Goal: Task Accomplishment & Management: Complete application form

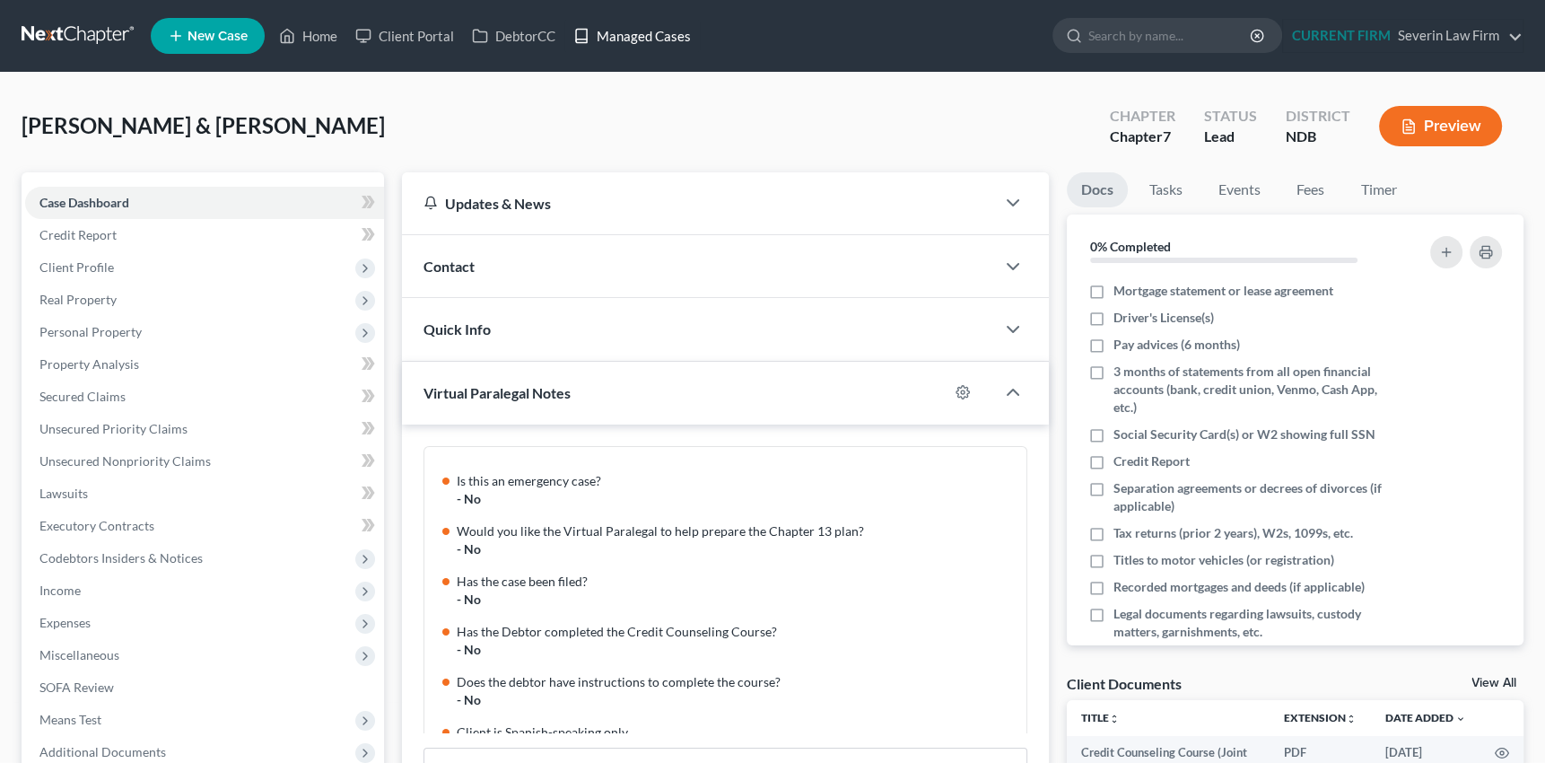
scroll to position [1023, 0]
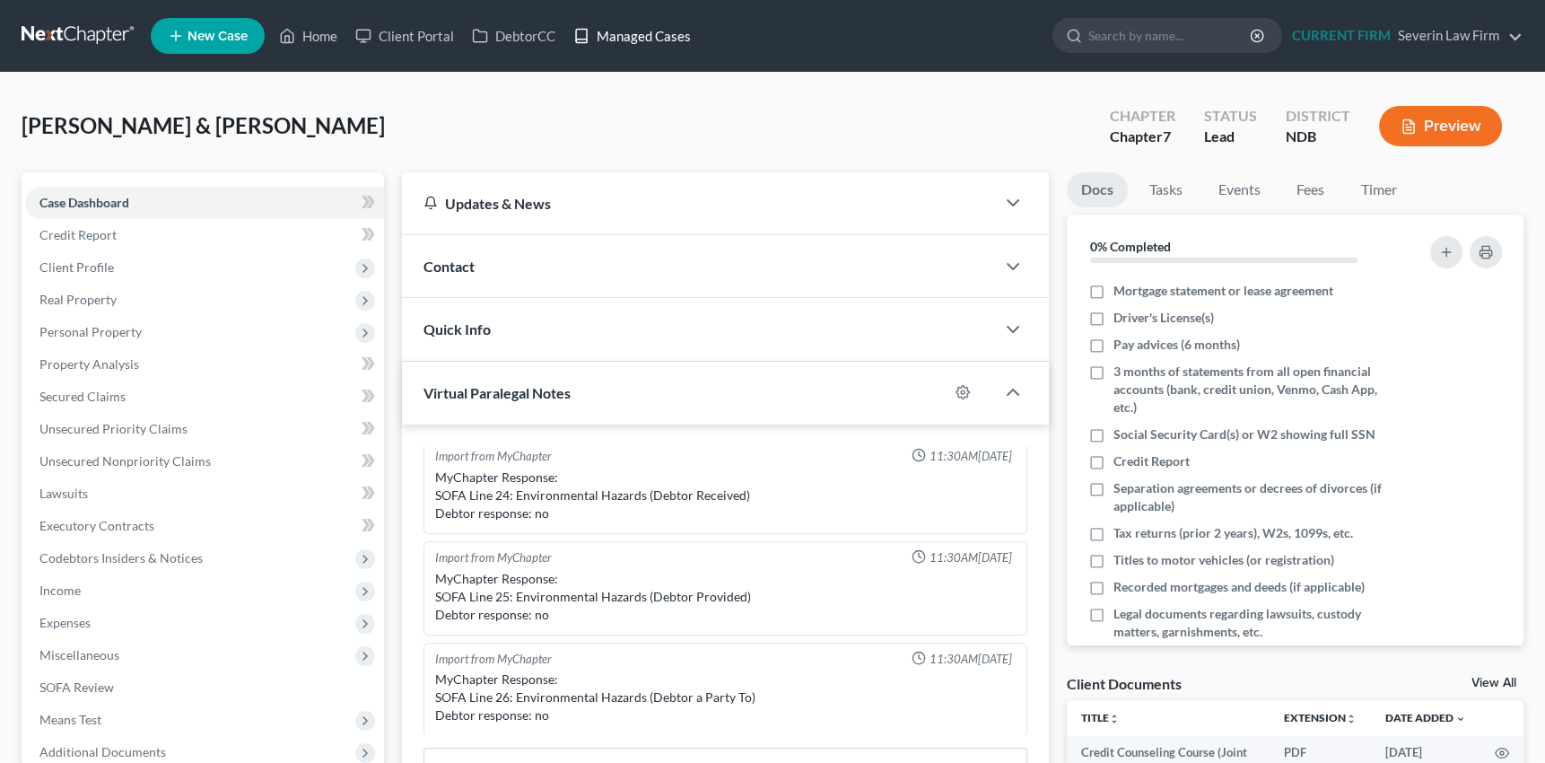
click at [628, 36] on link "Managed Cases" at bounding box center [631, 36] width 135 height 32
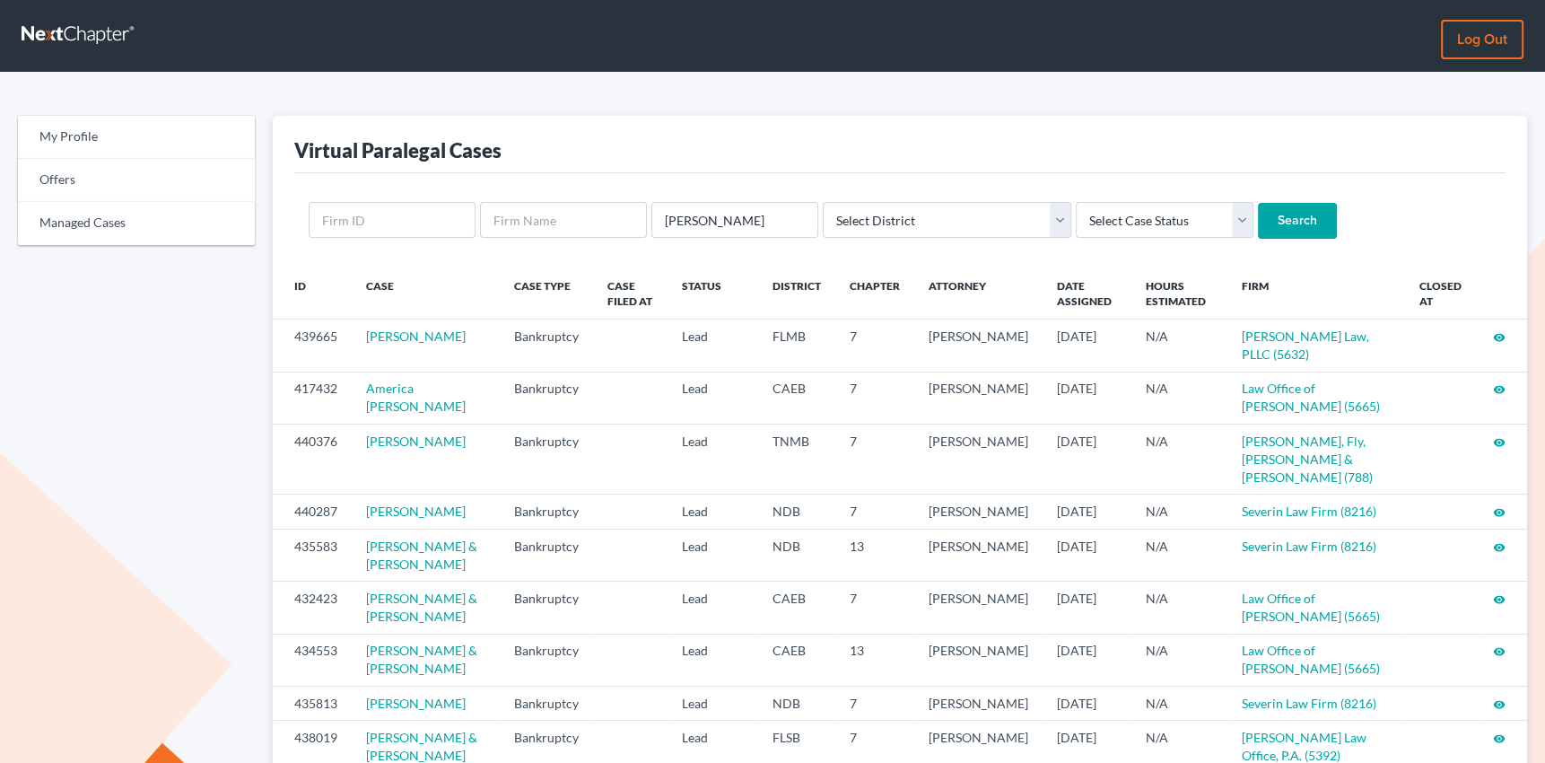
type input "[PERSON_NAME]"
click at [1258, 203] on input "Search" at bounding box center [1297, 221] width 79 height 36
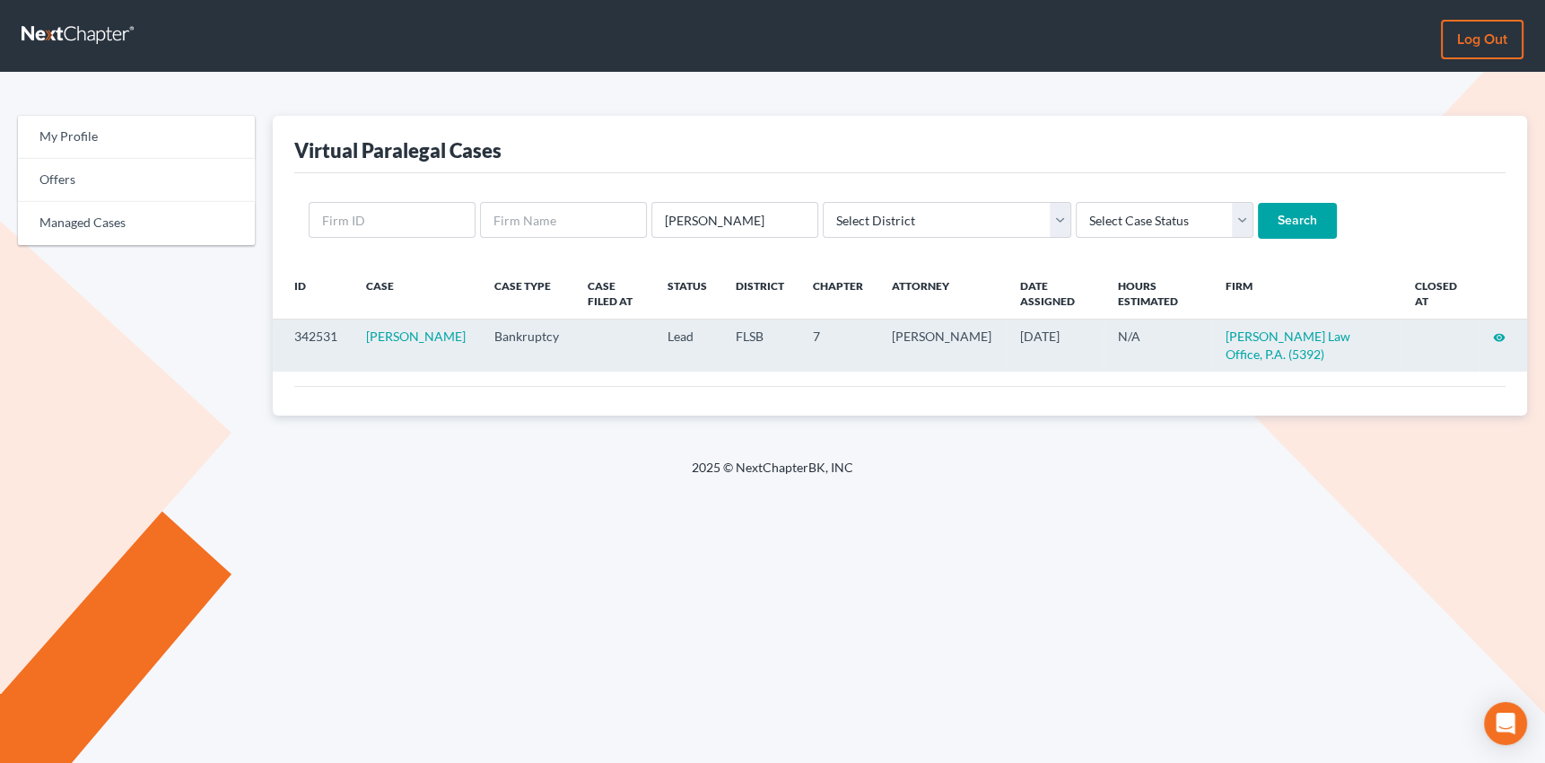
click at [1500, 337] on icon "visibility" at bounding box center [1499, 337] width 13 height 13
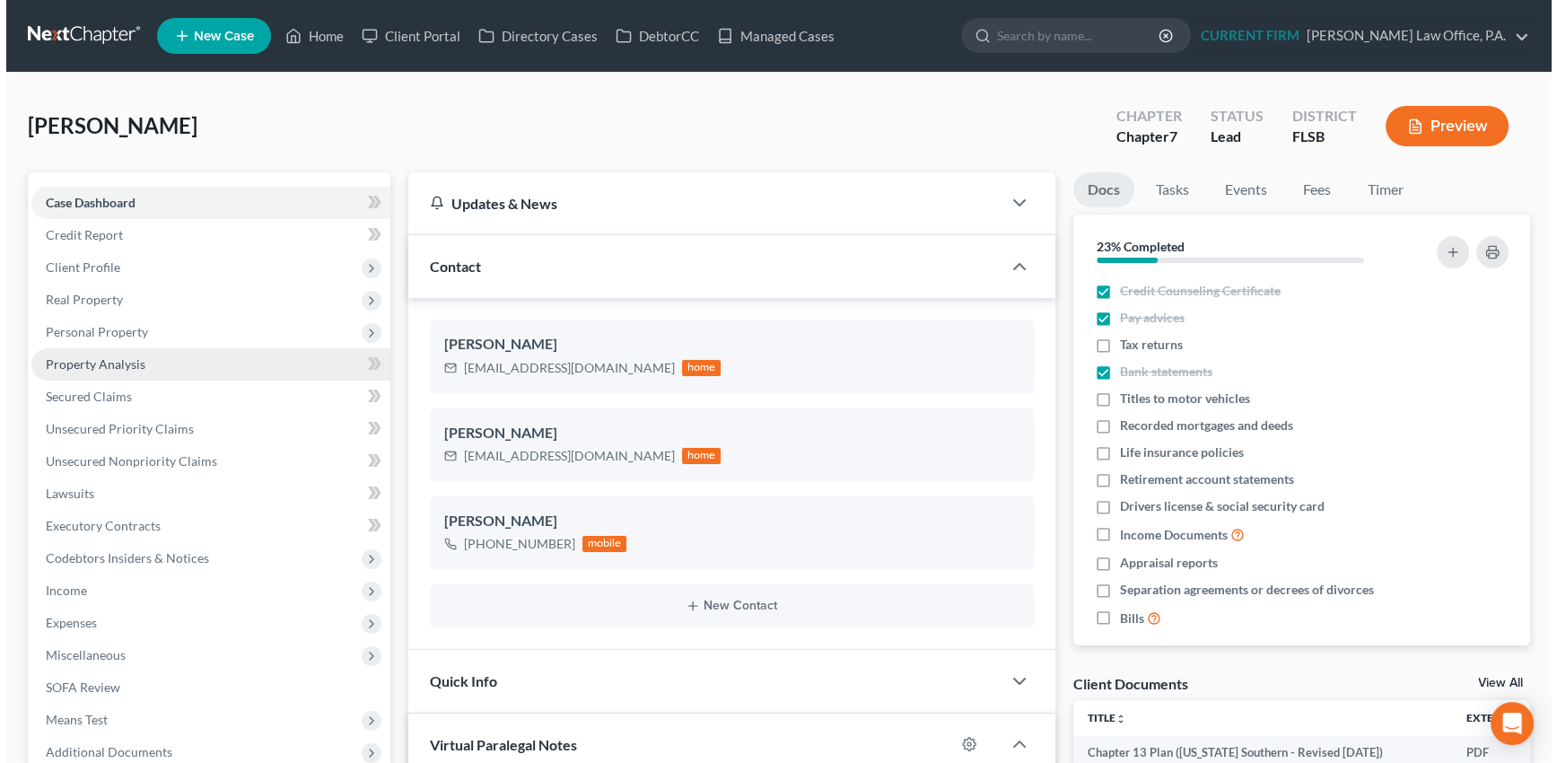
scroll to position [774, 0]
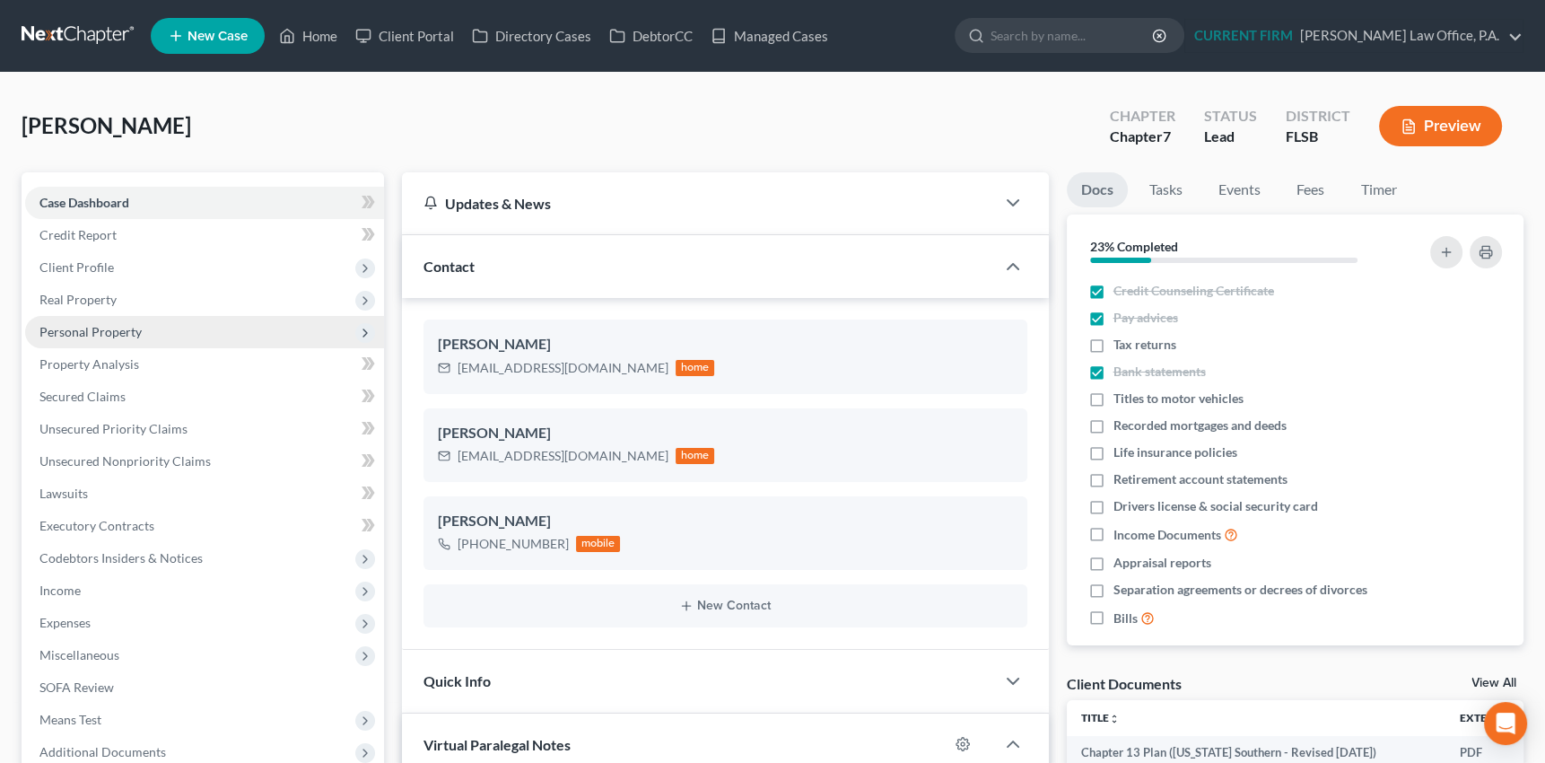
click at [106, 324] on span "Personal Property" at bounding box center [90, 331] width 102 height 15
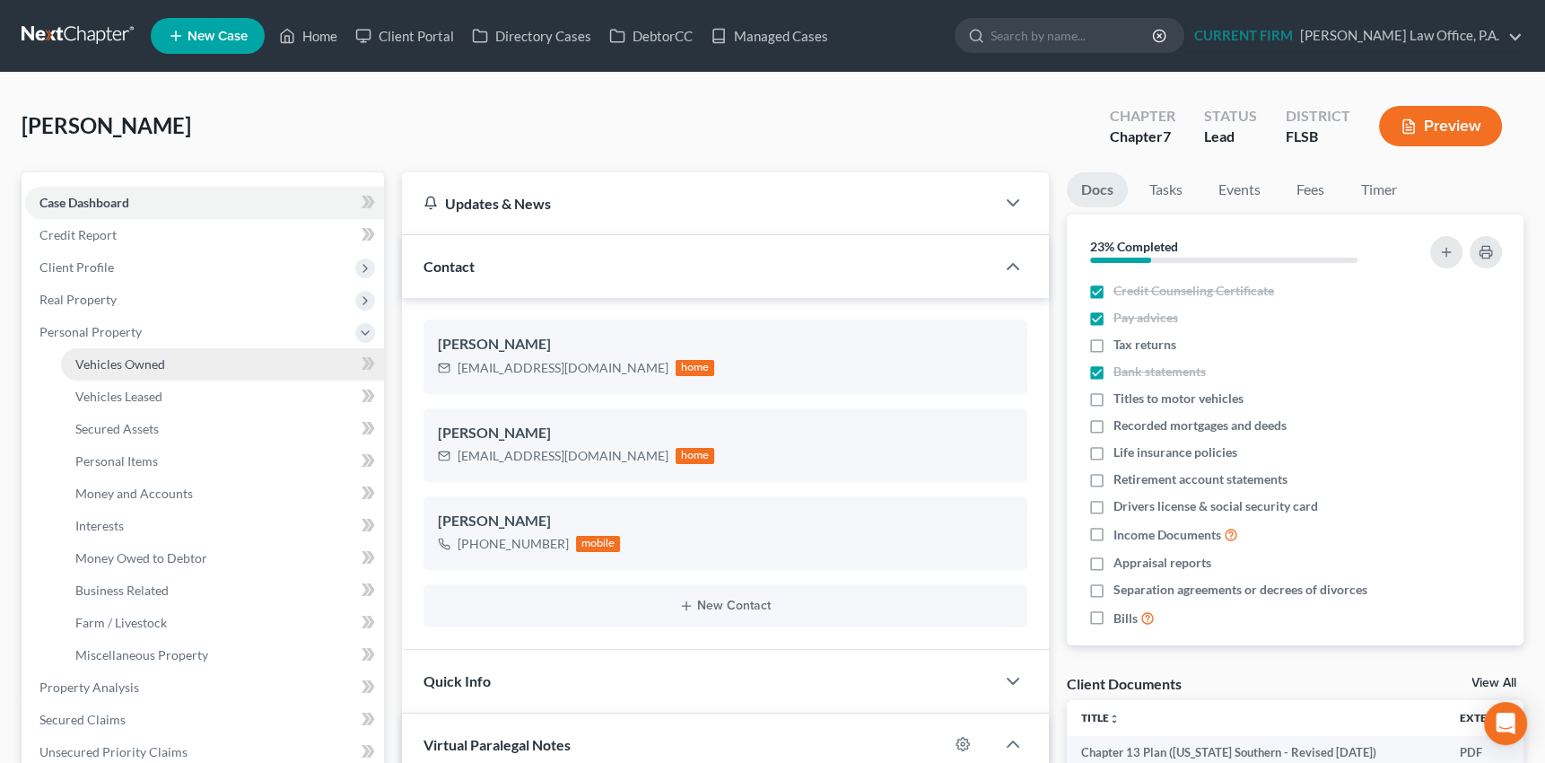
click at [97, 360] on span "Vehicles Owned" at bounding box center [120, 363] width 90 height 15
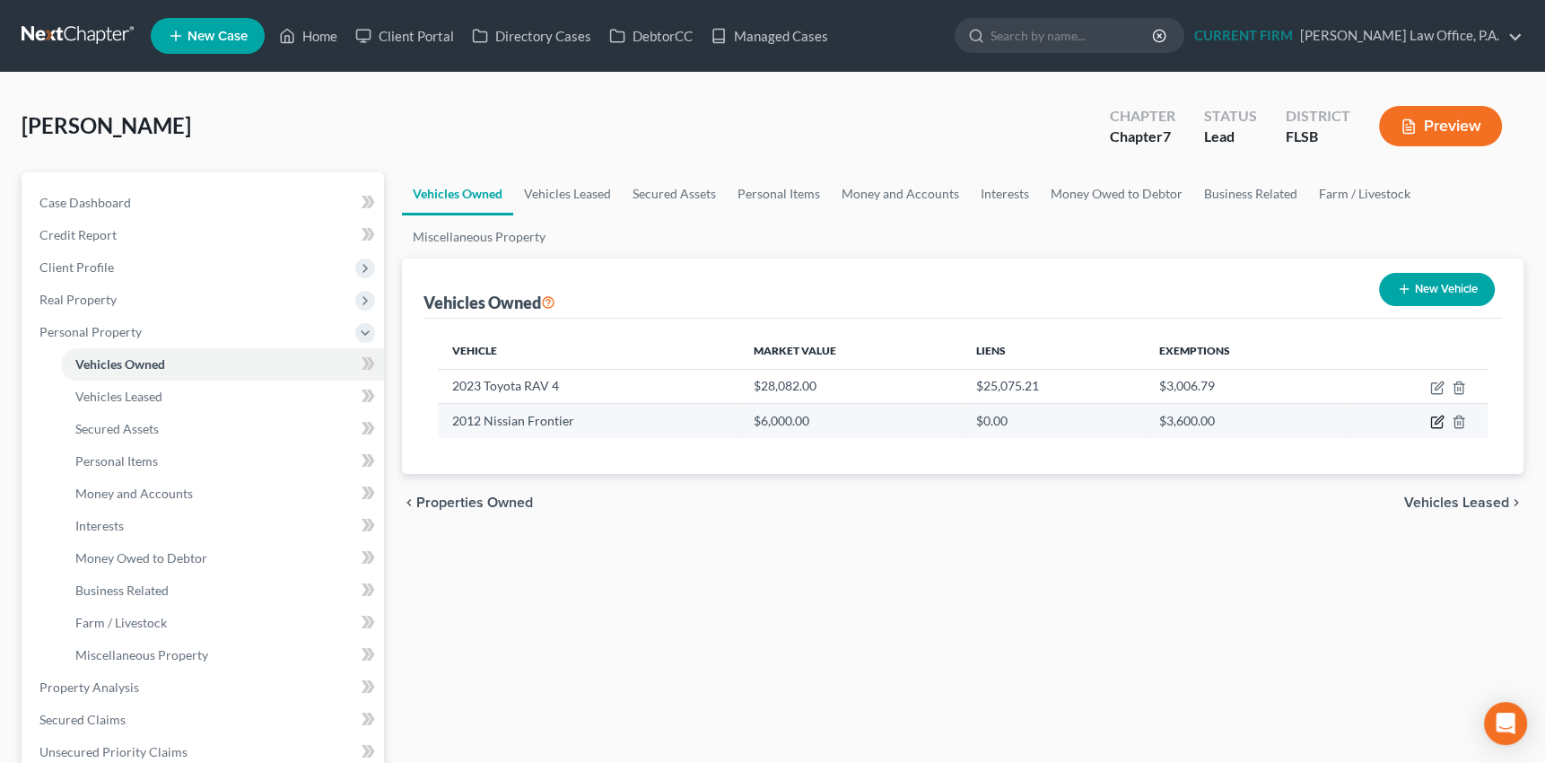
click at [1437, 417] on icon "button" at bounding box center [1437, 422] width 14 height 14
select select "0"
select select "14"
select select "3"
select select "0"
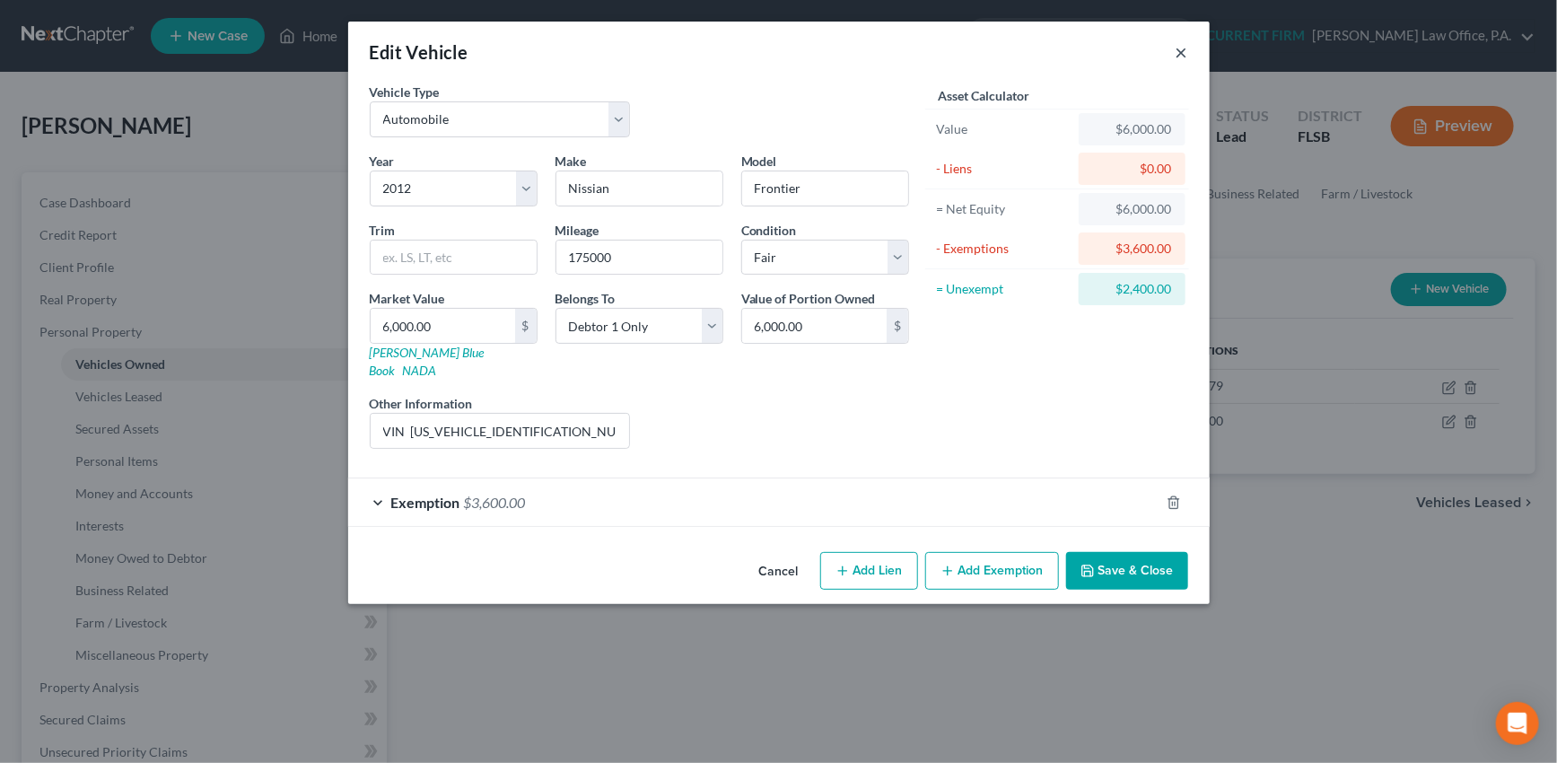
click at [1181, 51] on button "×" at bounding box center [1182, 52] width 13 height 22
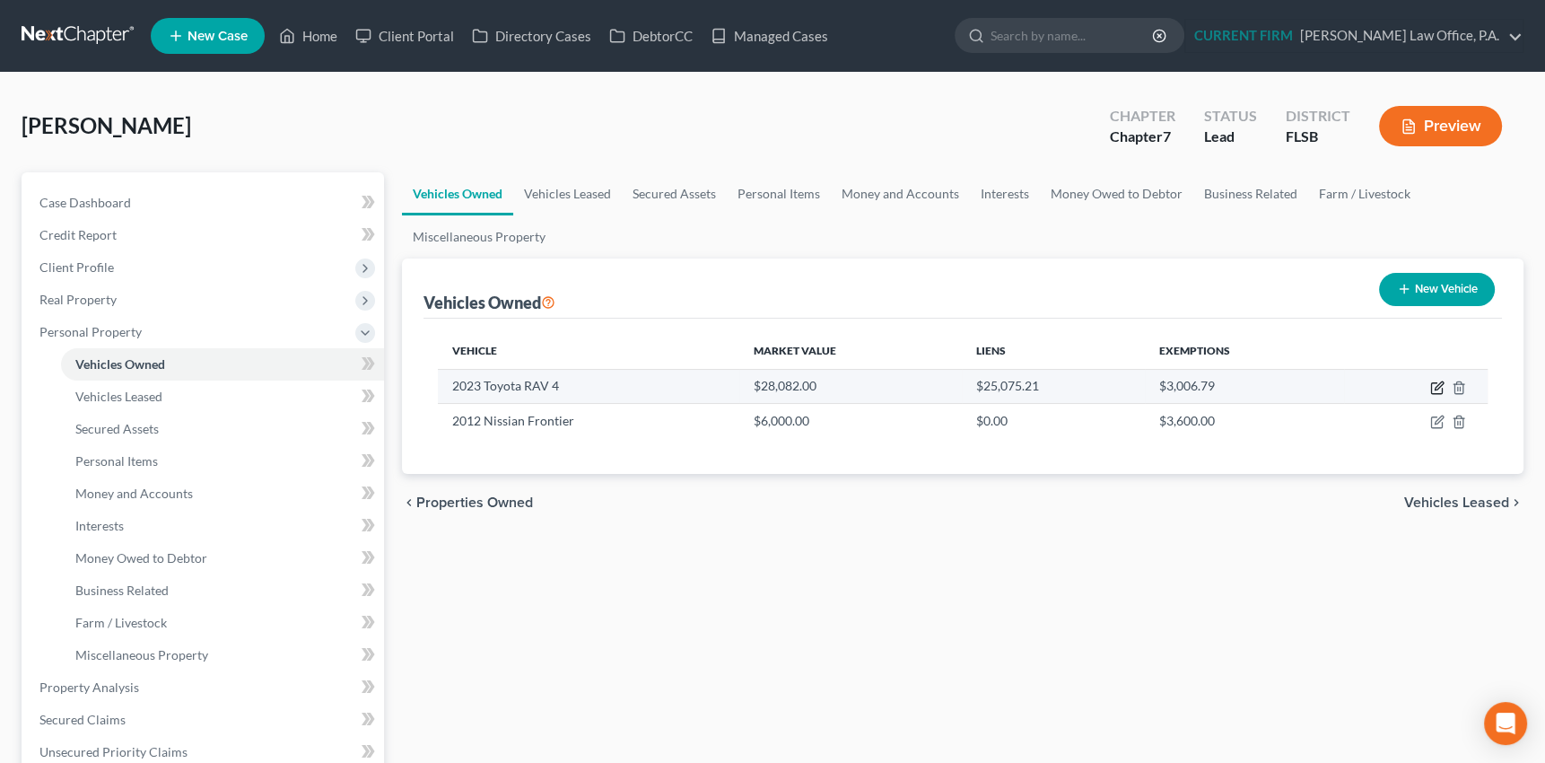
click at [1442, 388] on icon "button" at bounding box center [1436, 388] width 11 height 11
select select "0"
select select "3"
select select "2"
select select "0"
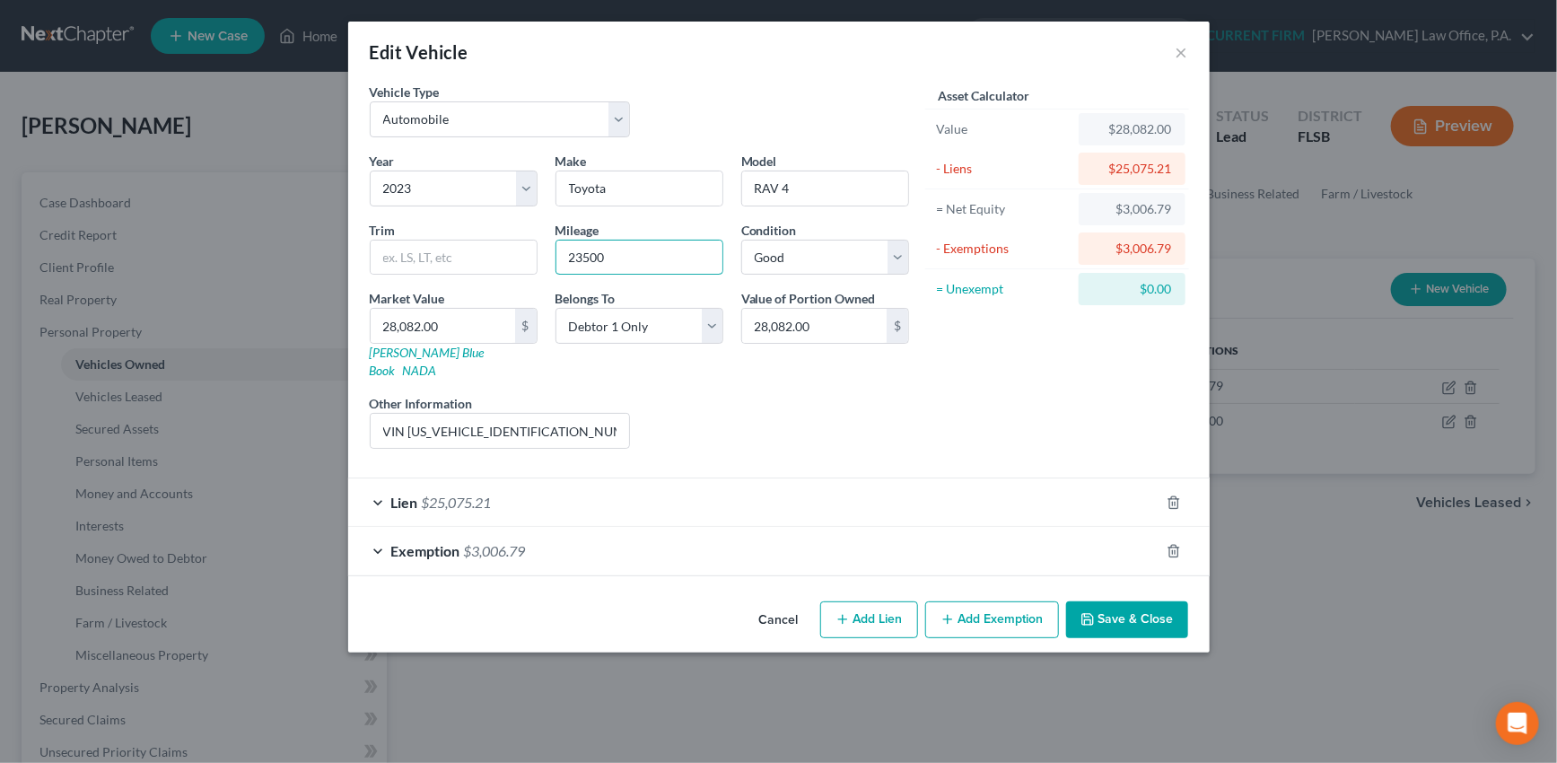
drag, startPoint x: 616, startPoint y: 257, endPoint x: 550, endPoint y: 277, distance: 68.7
click at [550, 277] on div "Year Select 2026 2025 2024 2023 2022 2021 2020 2019 2018 2017 2016 2015 2014 20…" at bounding box center [639, 307] width 557 height 311
type input "100122"
click at [411, 352] on link "Kelly Blue Book" at bounding box center [427, 361] width 115 height 33
click at [430, 317] on input "28,082.00" at bounding box center [443, 326] width 144 height 34
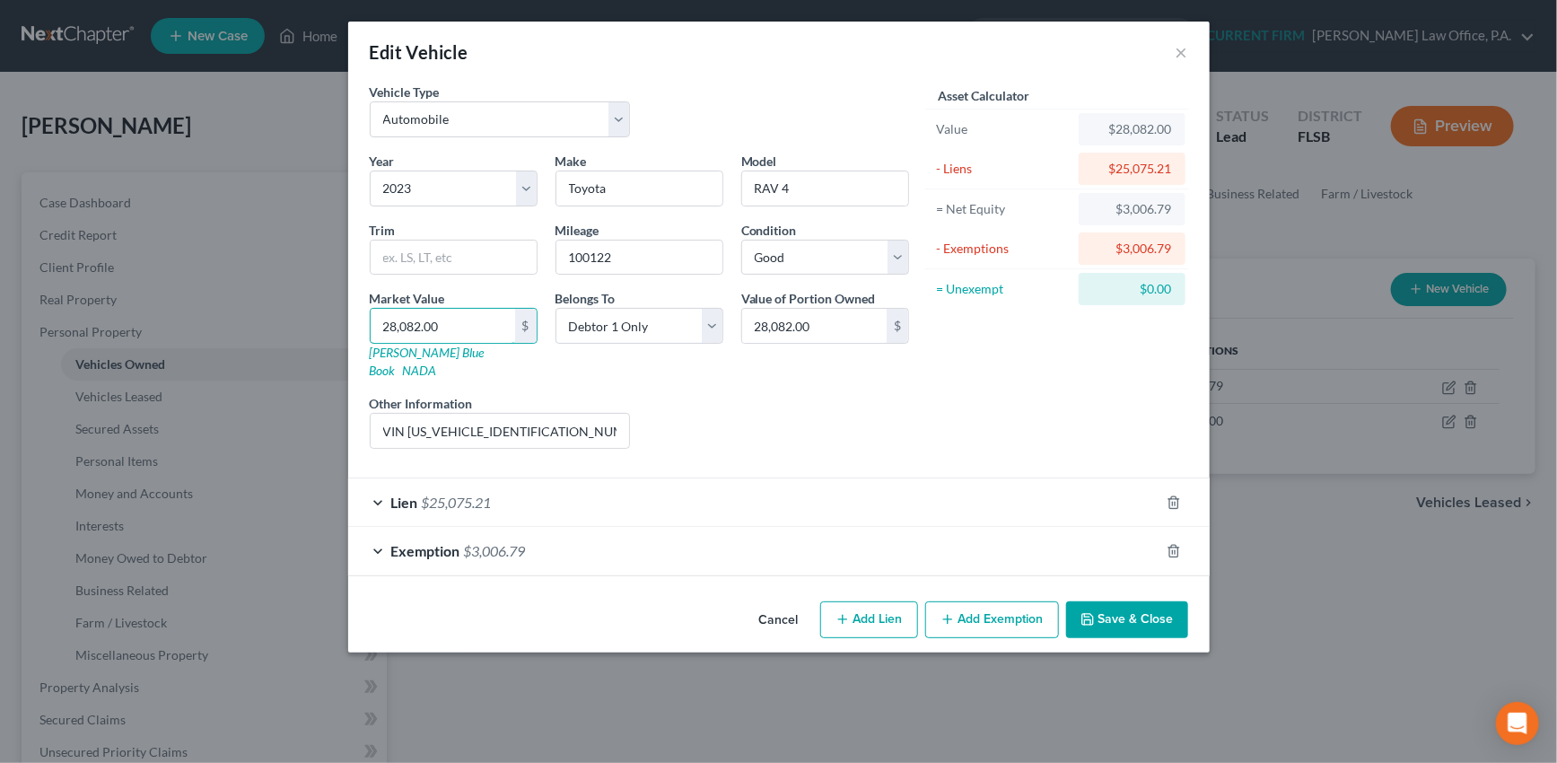
type input "2"
type input "2.00"
type input "21"
type input "21.00"
type input "215"
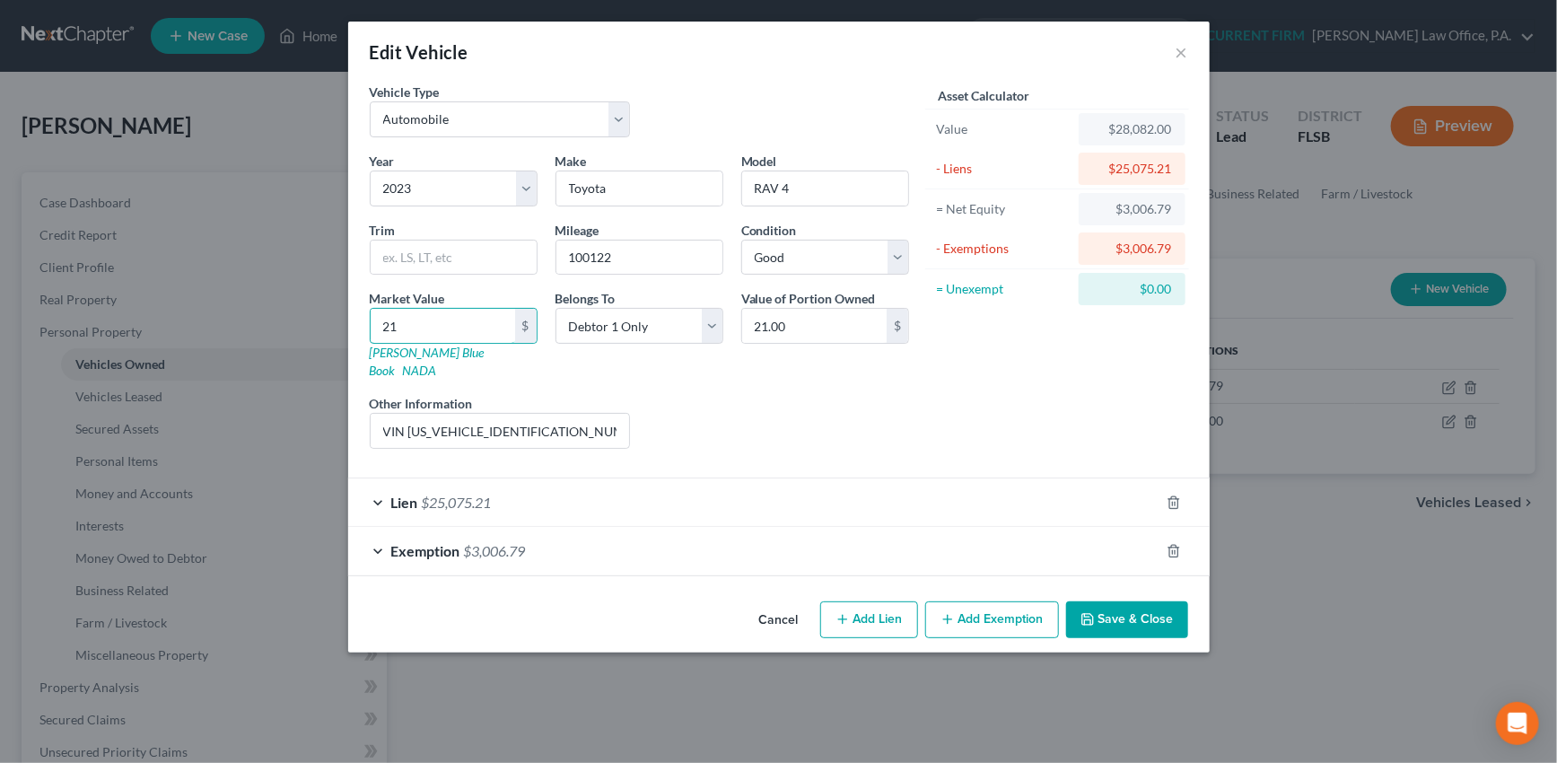
type input "215.00"
type input "2150"
type input "2,150.00"
type input "2,1503"
type input "21,503.00"
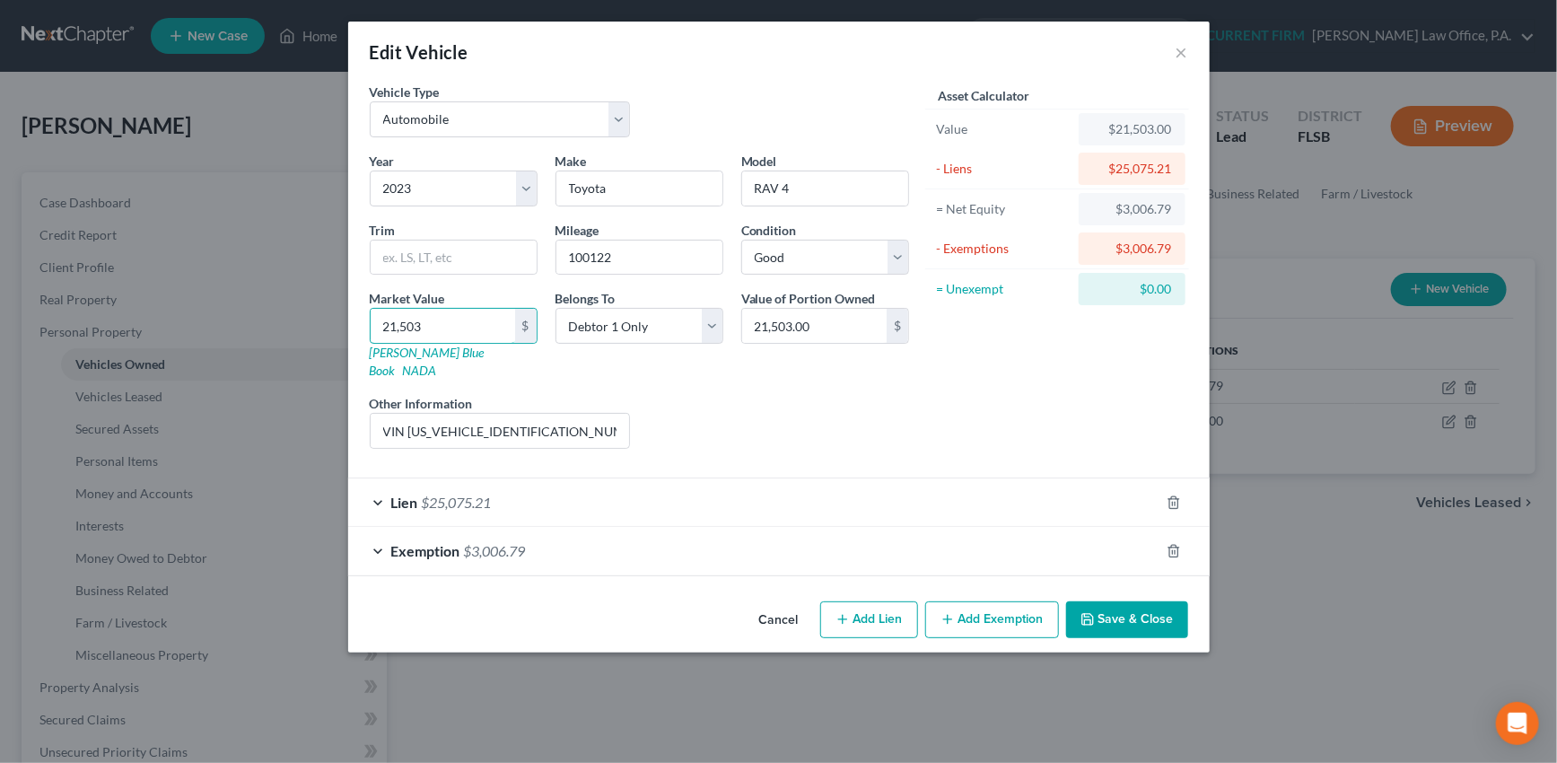
type input "21,503"
click at [753, 481] on div "Lien $25,075.21" at bounding box center [753, 502] width 811 height 48
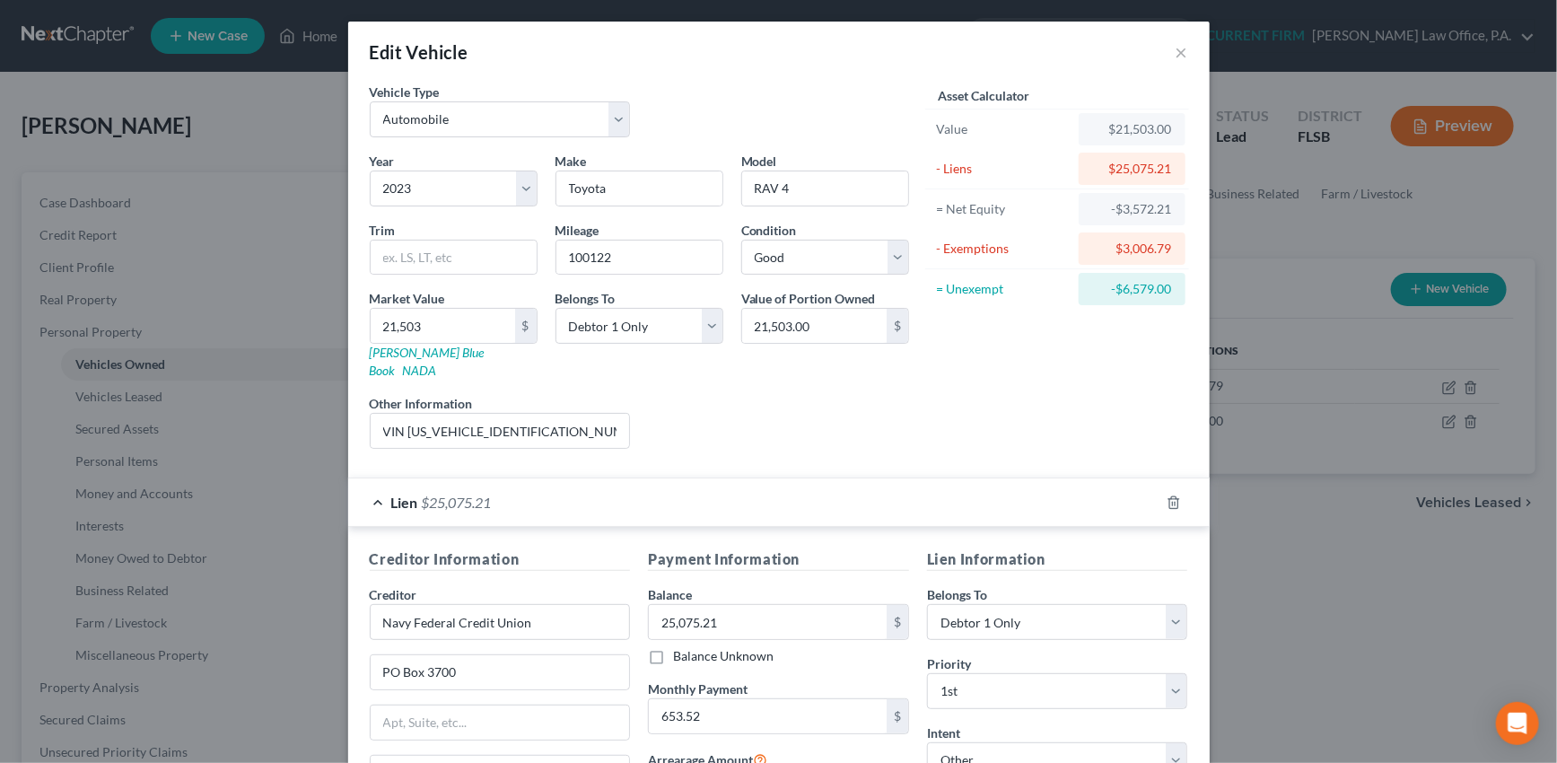
click at [826, 497] on div "Lien $25,075.21" at bounding box center [753, 502] width 811 height 48
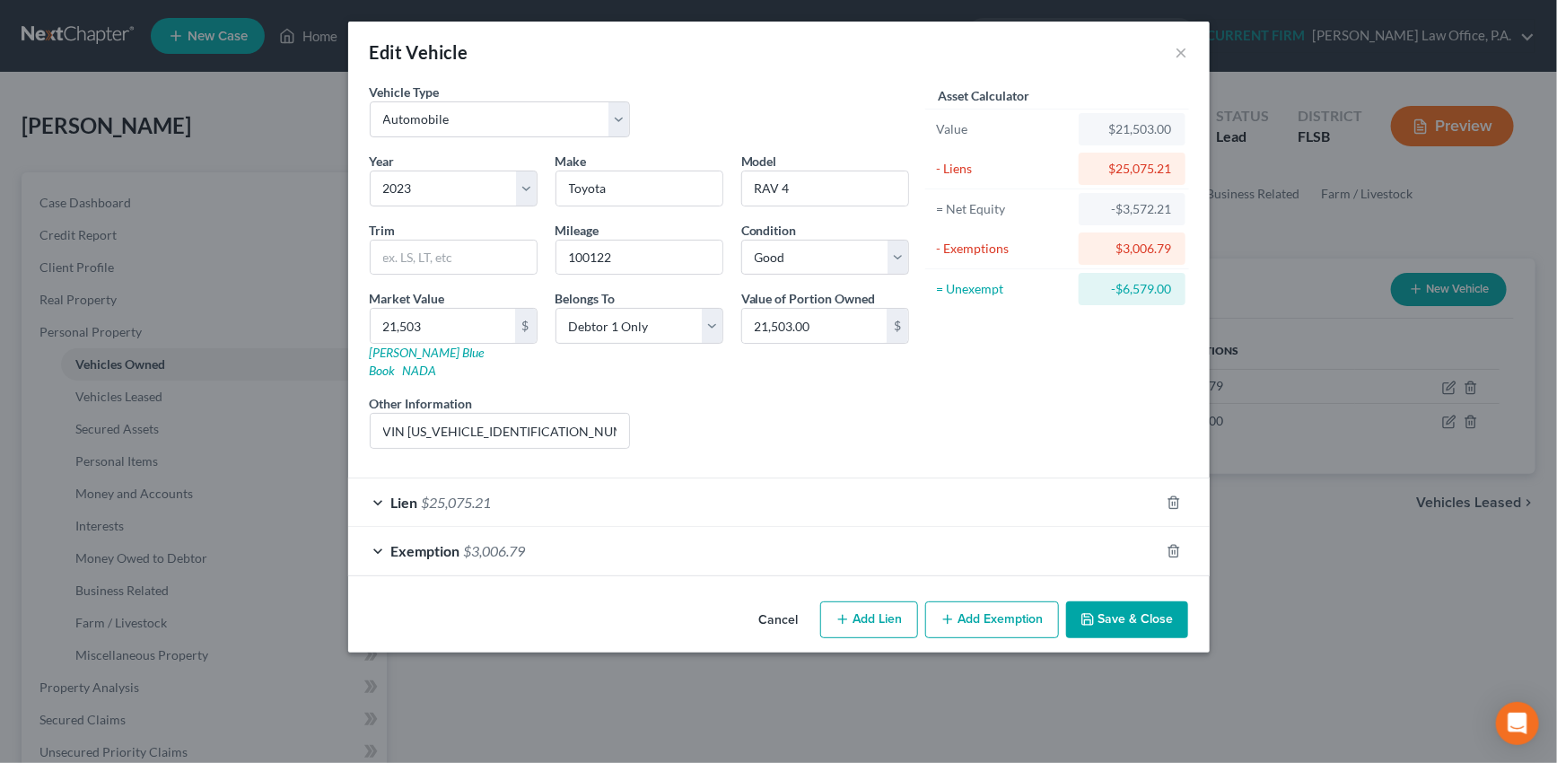
click at [831, 533] on div "Exemption $3,006.79" at bounding box center [753, 551] width 811 height 48
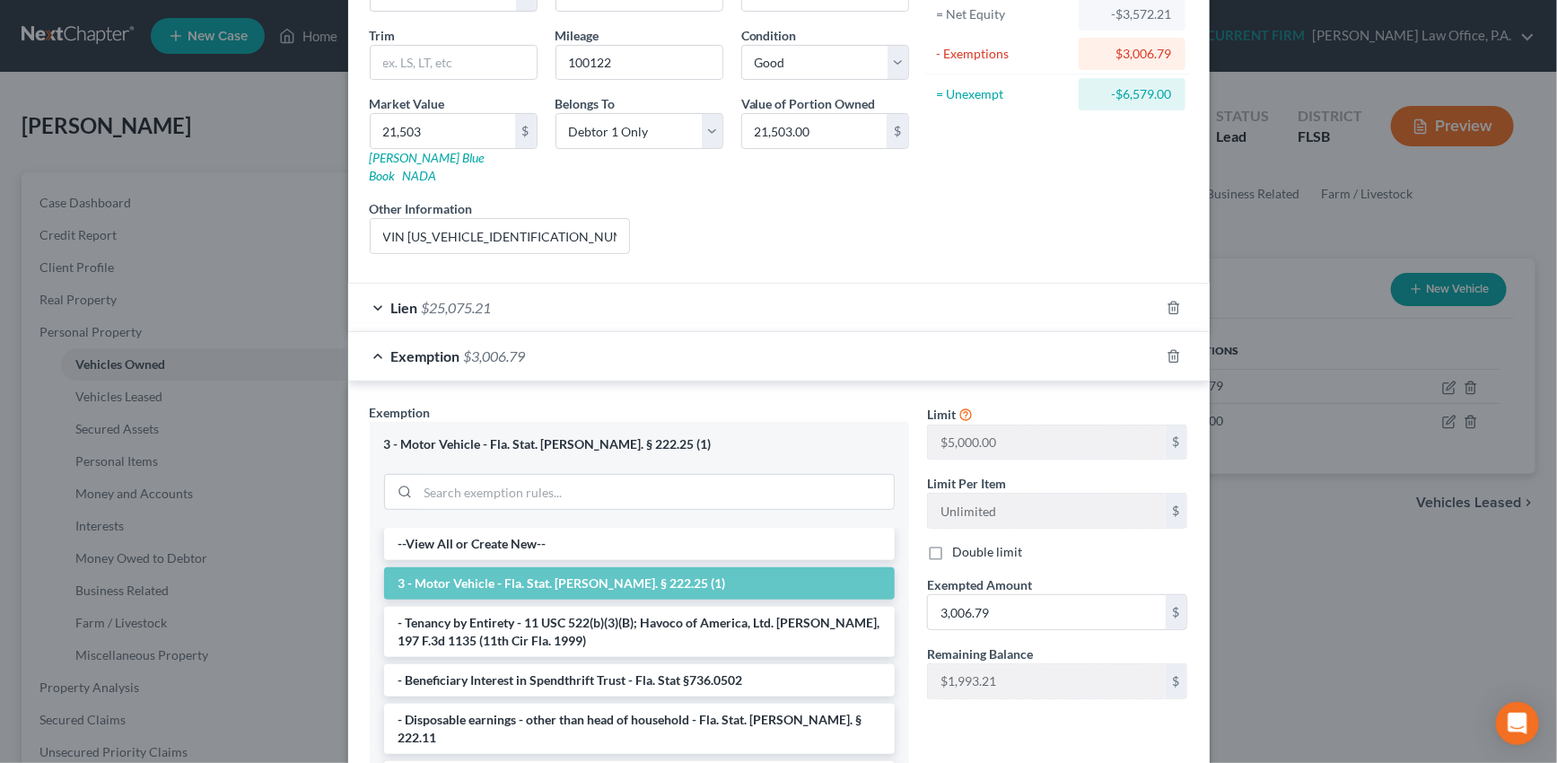
scroll to position [326, 0]
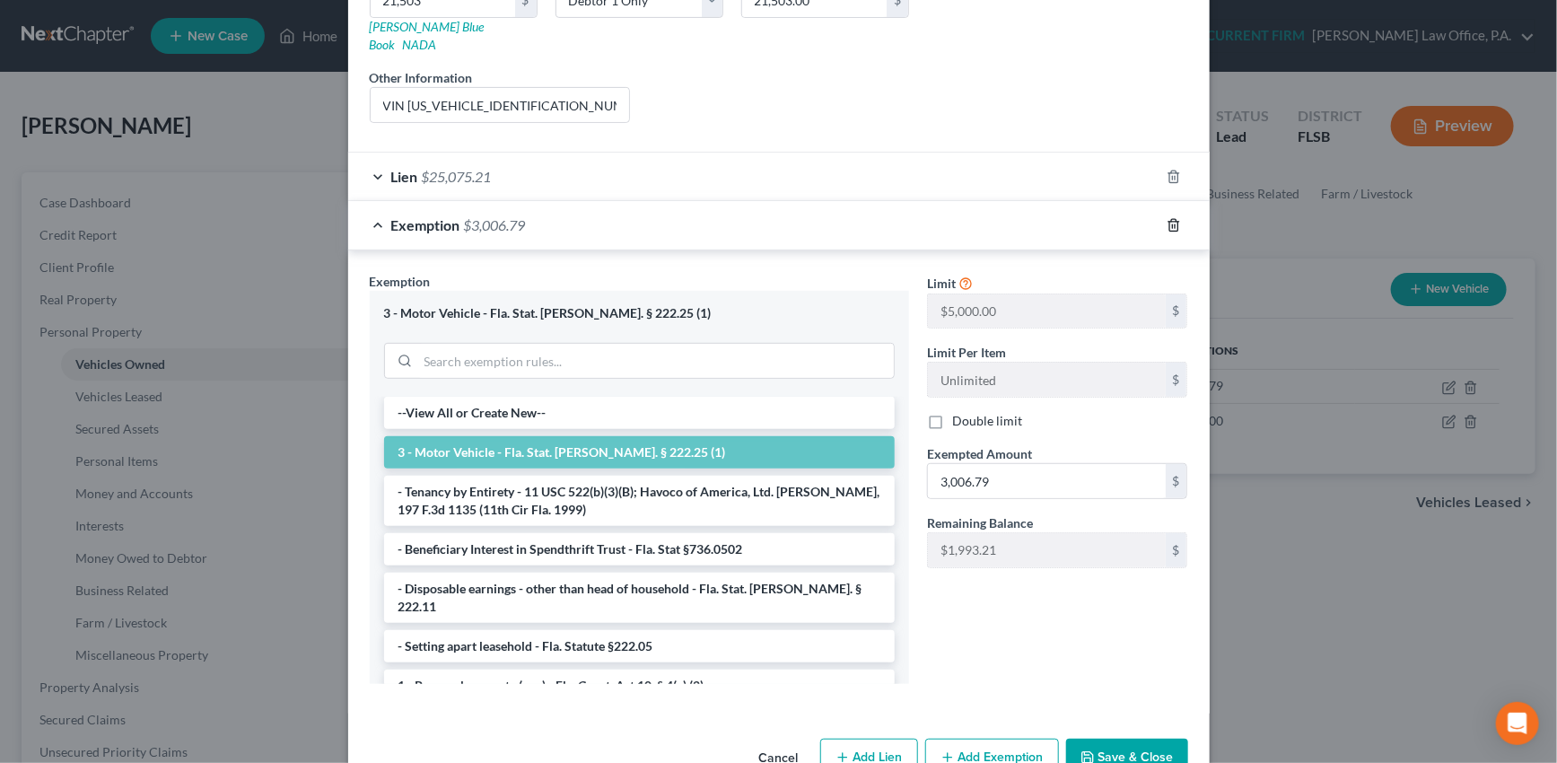
click at [1169, 219] on icon "button" at bounding box center [1173, 225] width 8 height 12
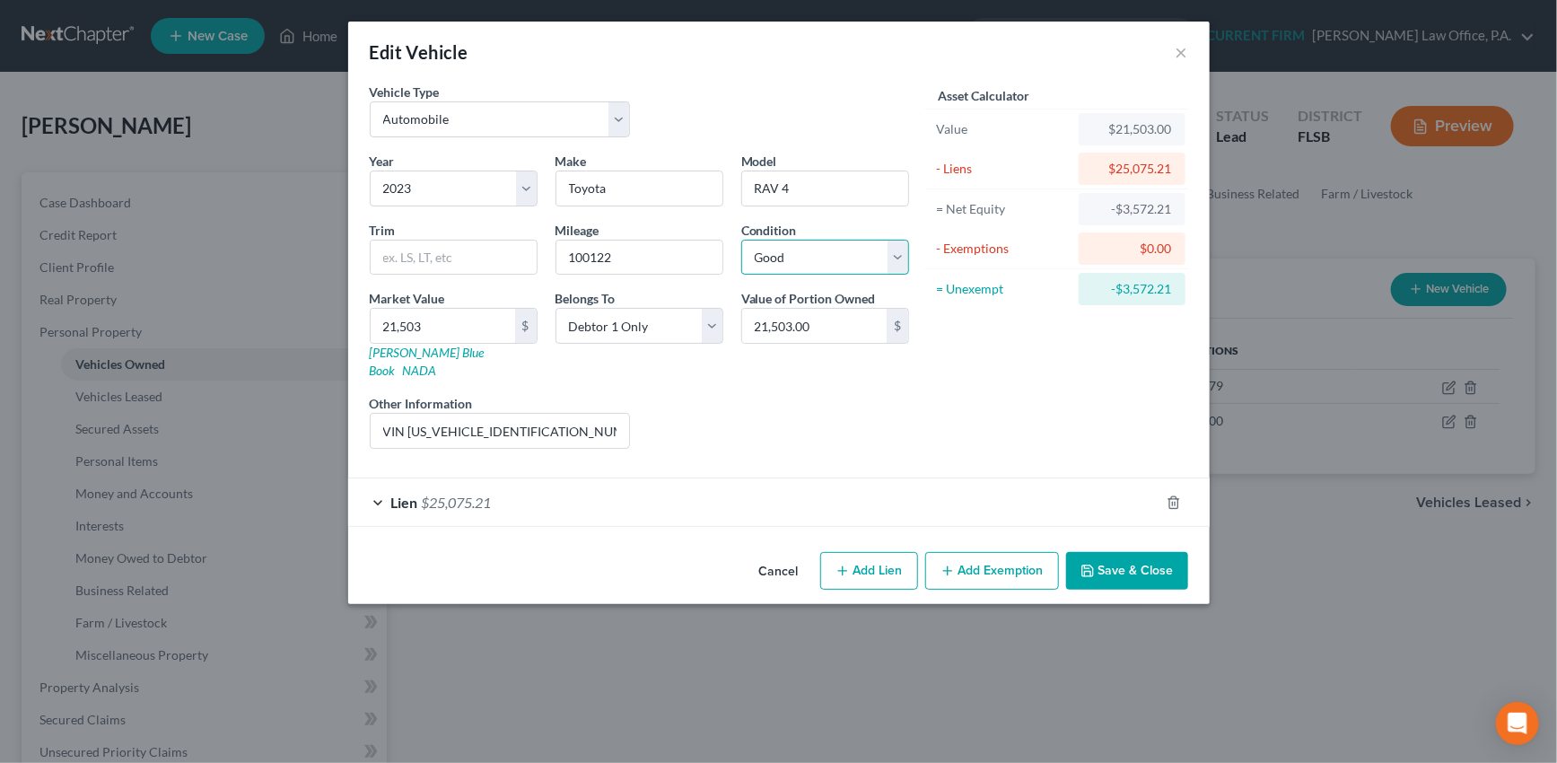
click at [894, 255] on select "Select Excellent Very Good Good Fair Poor" at bounding box center [825, 258] width 168 height 36
select select "1"
click at [741, 240] on select "Select Excellent Very Good Good Fair Poor" at bounding box center [825, 258] width 168 height 36
click at [1115, 552] on button "Save & Close" at bounding box center [1127, 571] width 122 height 38
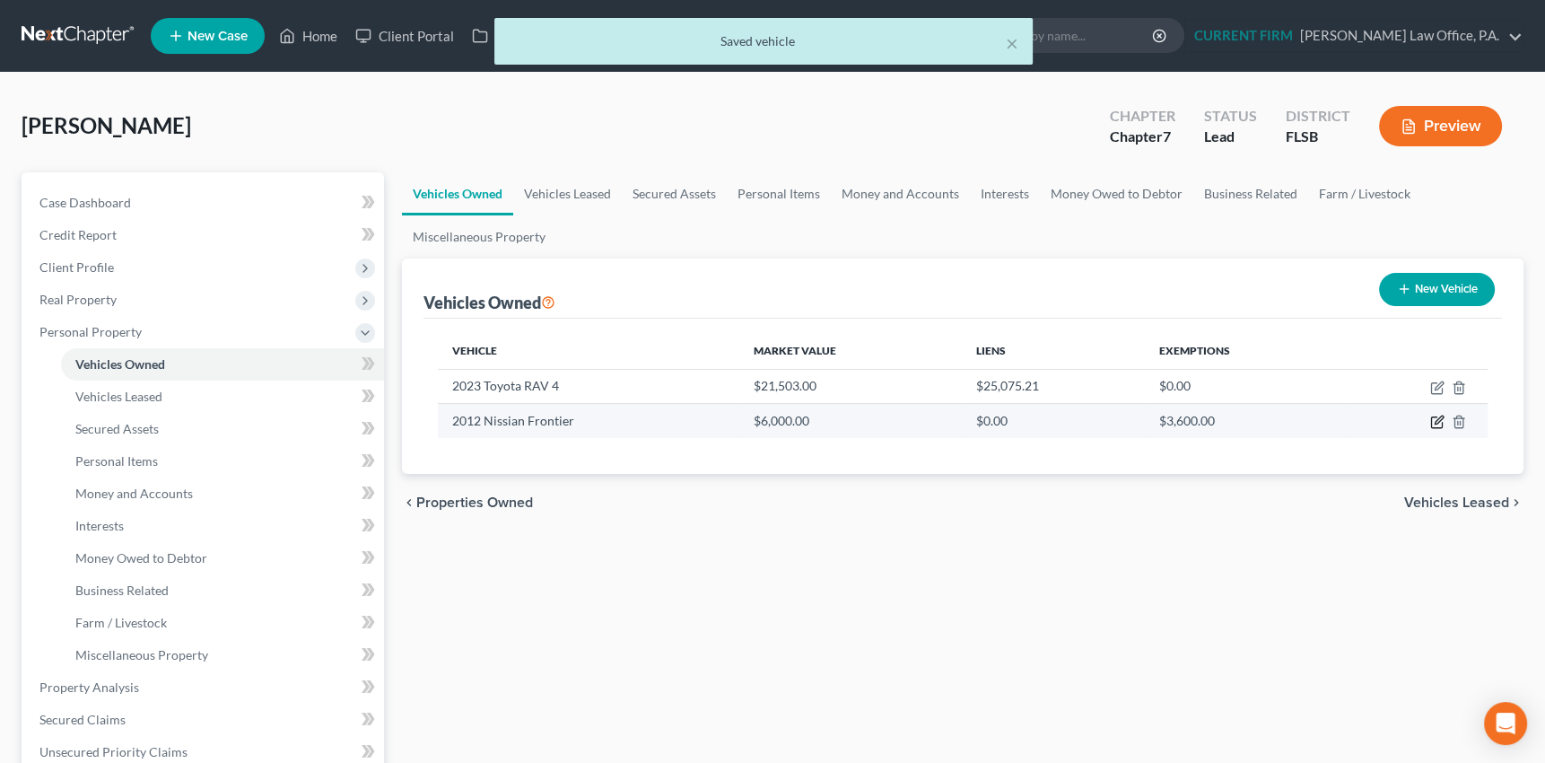
click at [1436, 422] on icon "button" at bounding box center [1439, 420] width 8 height 8
select select "0"
select select "14"
select select "3"
select select "0"
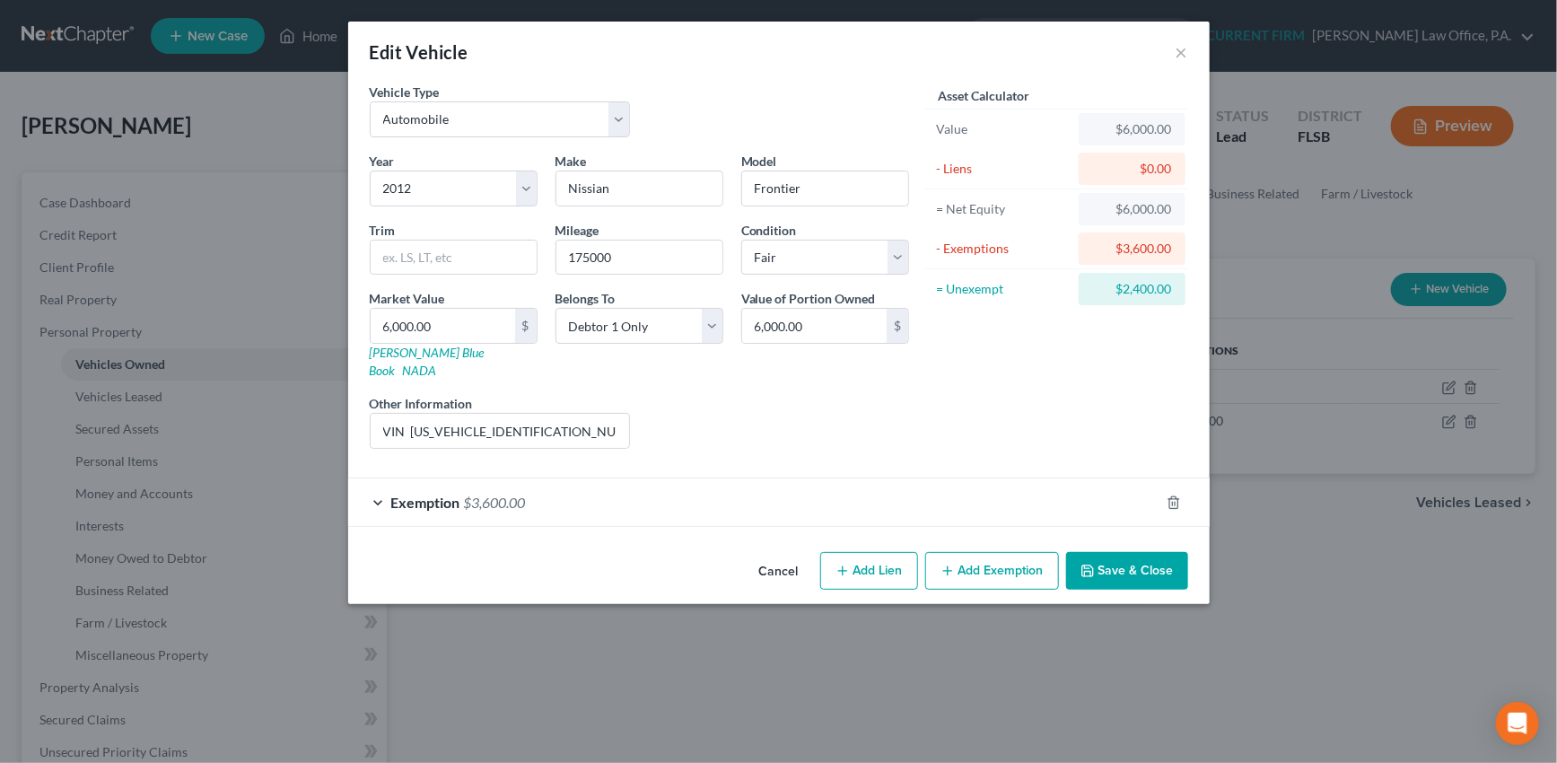
click at [750, 485] on div "Exemption $3,600.00" at bounding box center [753, 502] width 811 height 48
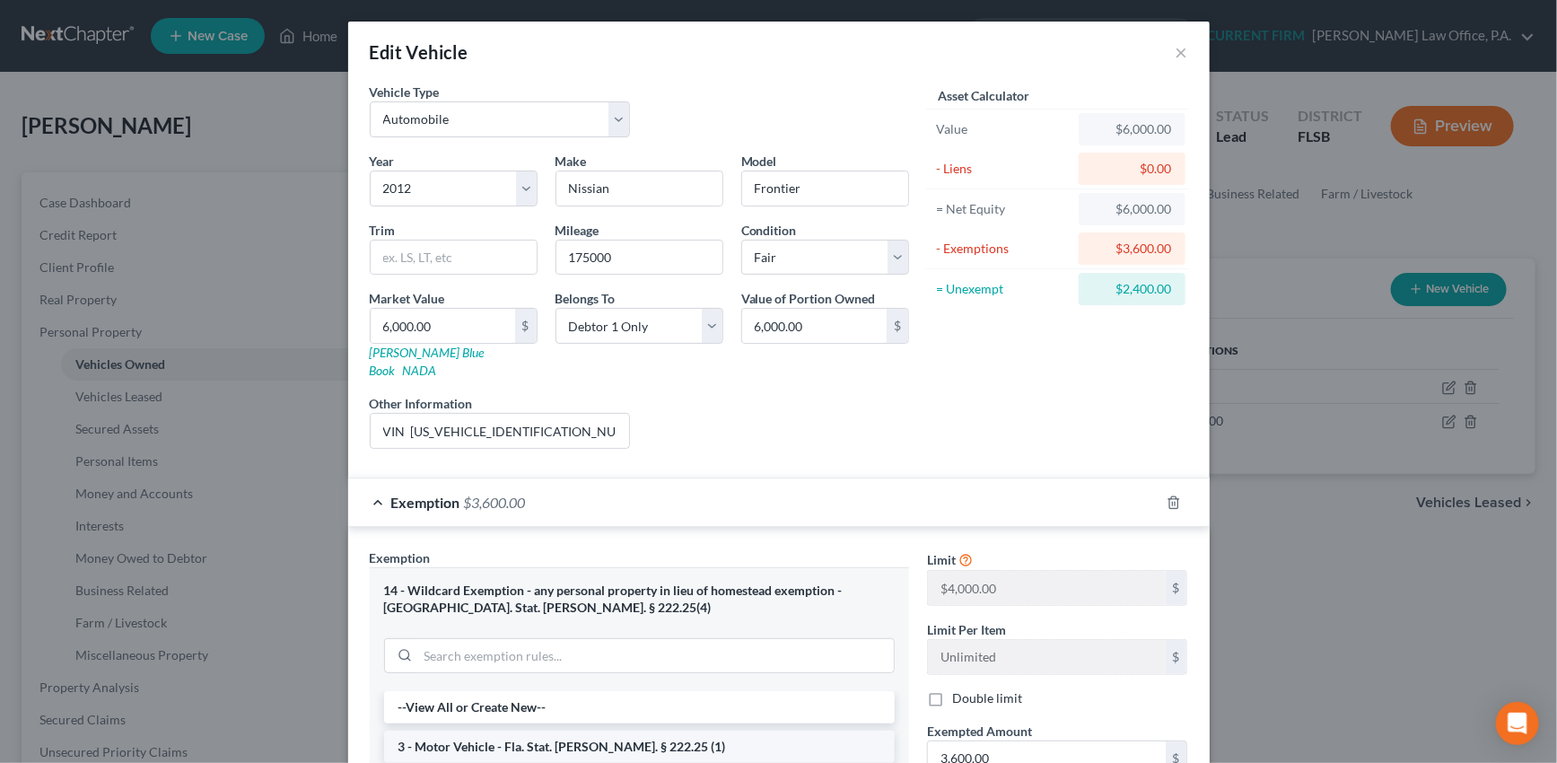
click at [523, 730] on li "3 - Motor Vehicle - Fla. Stat. Ann. § 222.25 (1)" at bounding box center [639, 746] width 511 height 32
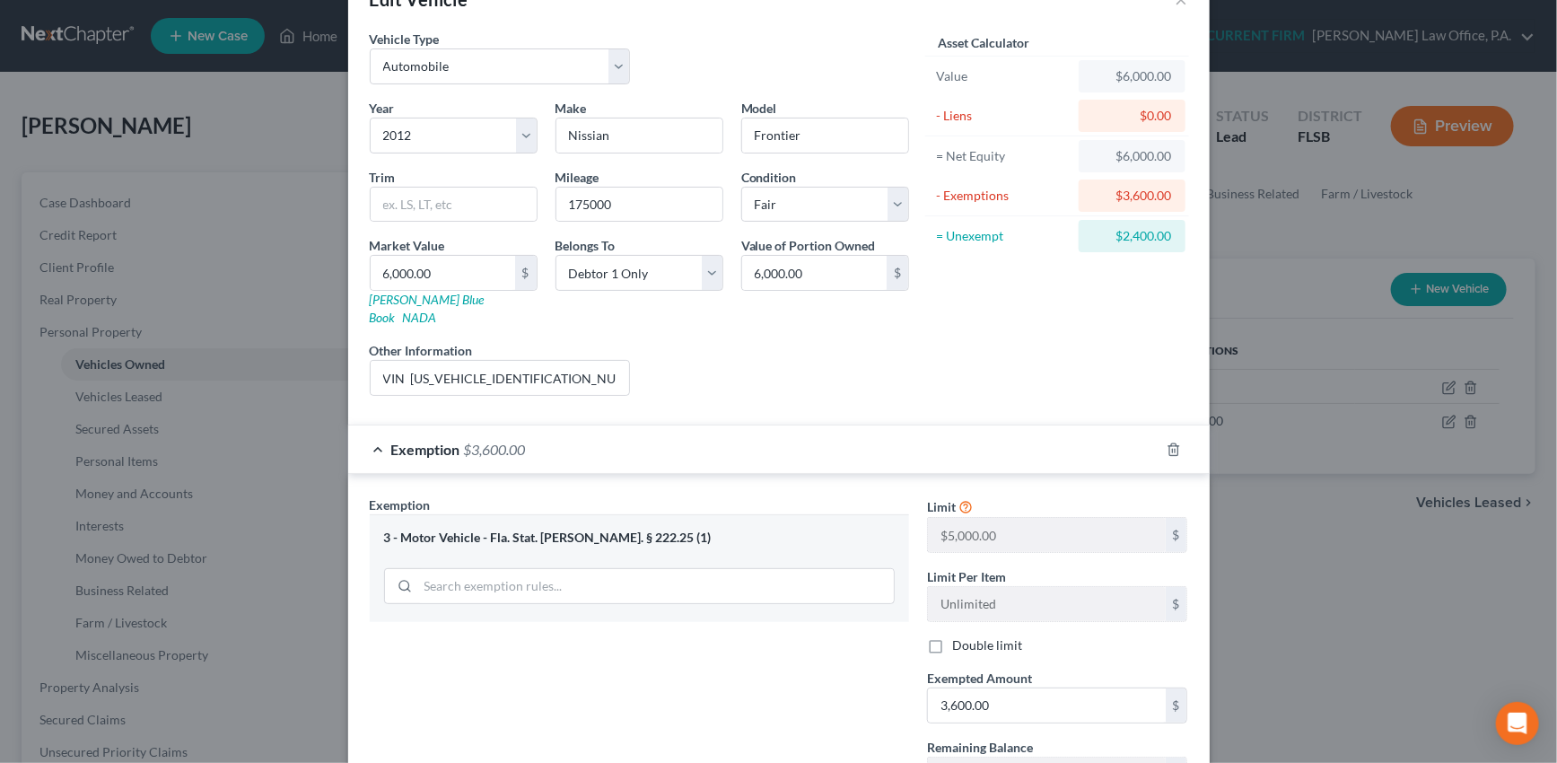
scroll to position [81, 0]
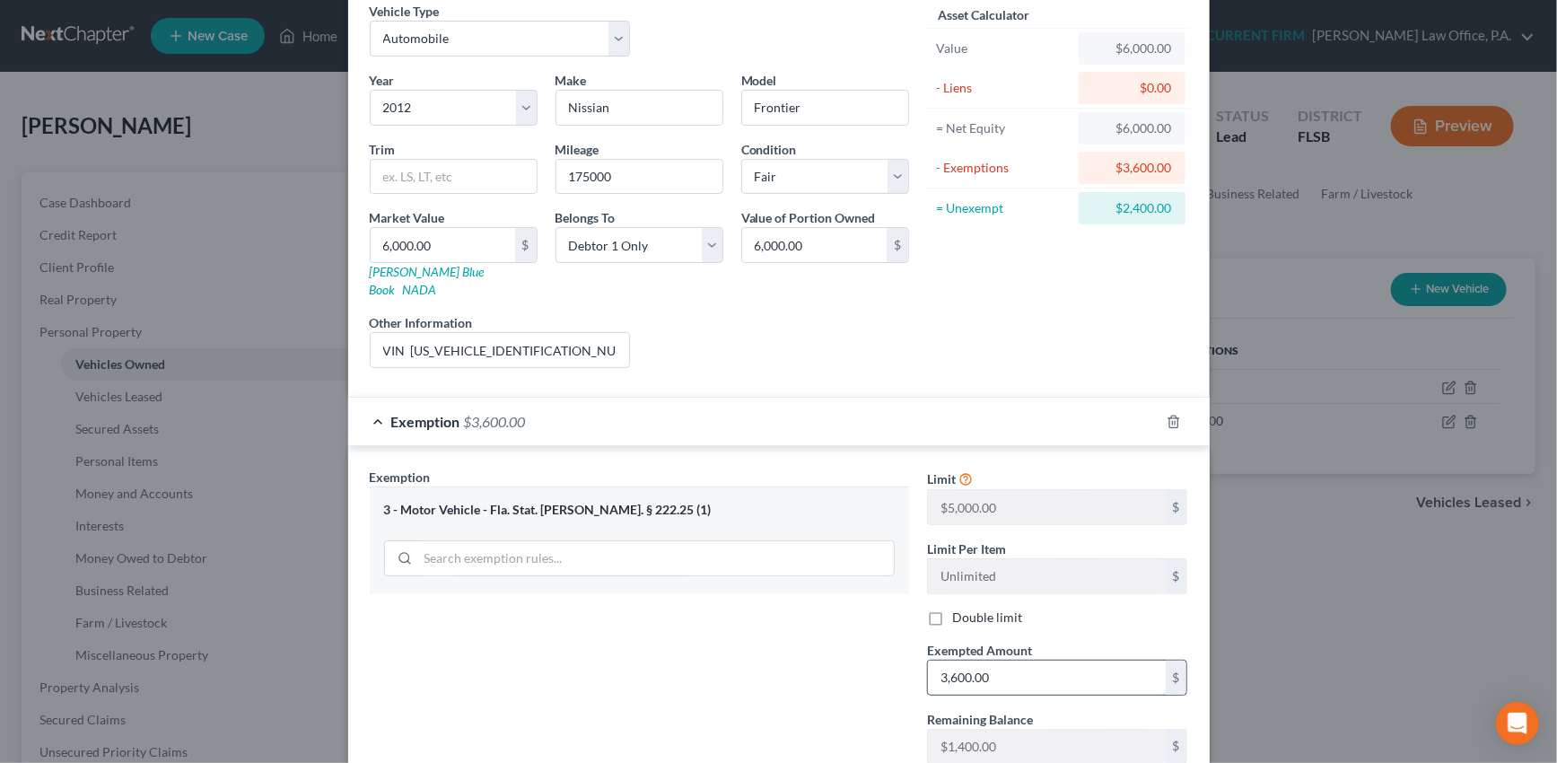
click at [996, 660] on input "3,600.00" at bounding box center [1047, 677] width 238 height 34
type input "5,000"
type input "5"
type input "5.00"
type input "50"
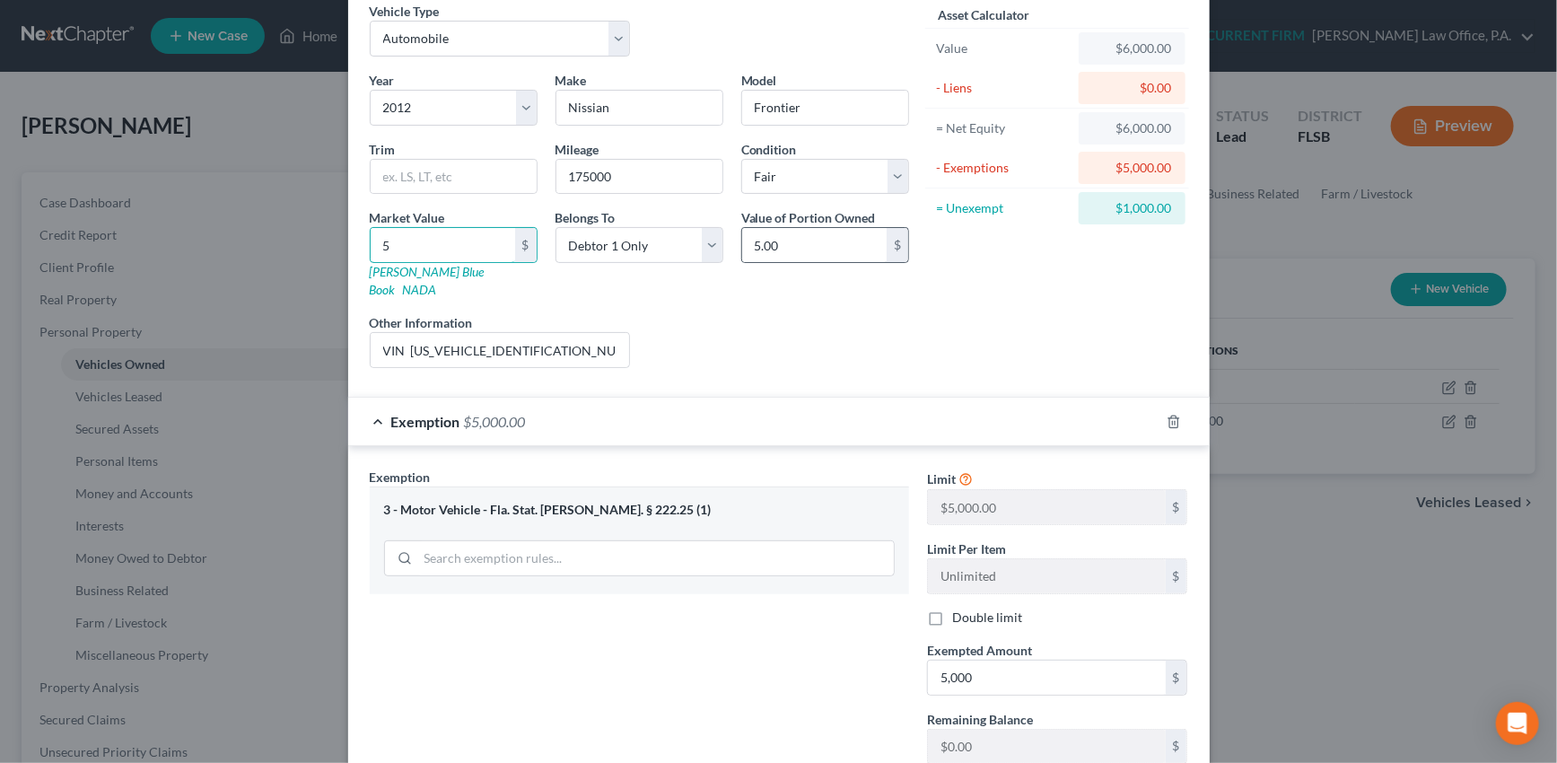
type input "50.00"
type input "500"
type input "500.00"
type input "5000"
type input "5,000.00"
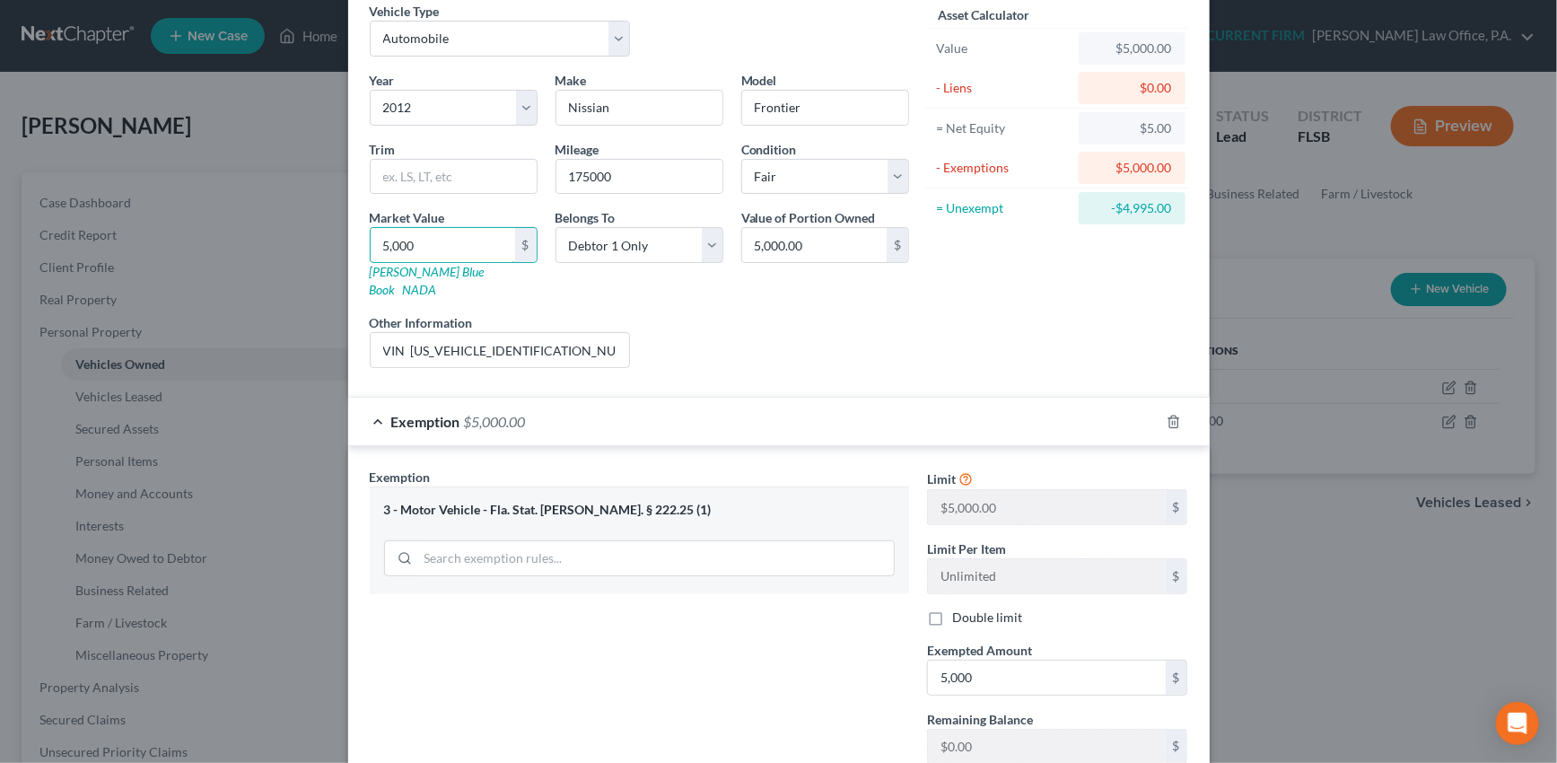
type input "5,000"
click at [996, 416] on div "Exemption $5,000.00" at bounding box center [753, 422] width 811 height 48
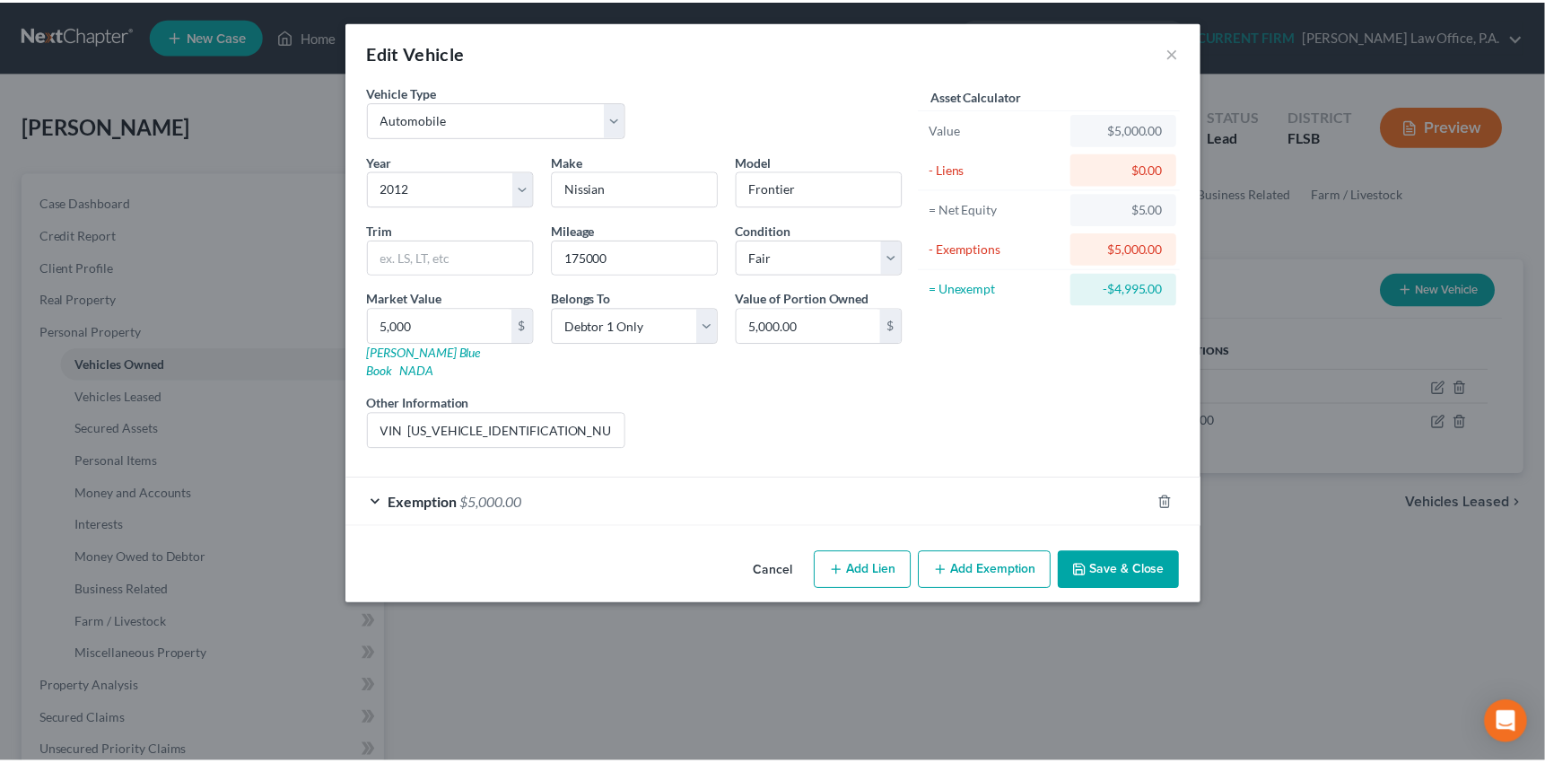
scroll to position [0, 0]
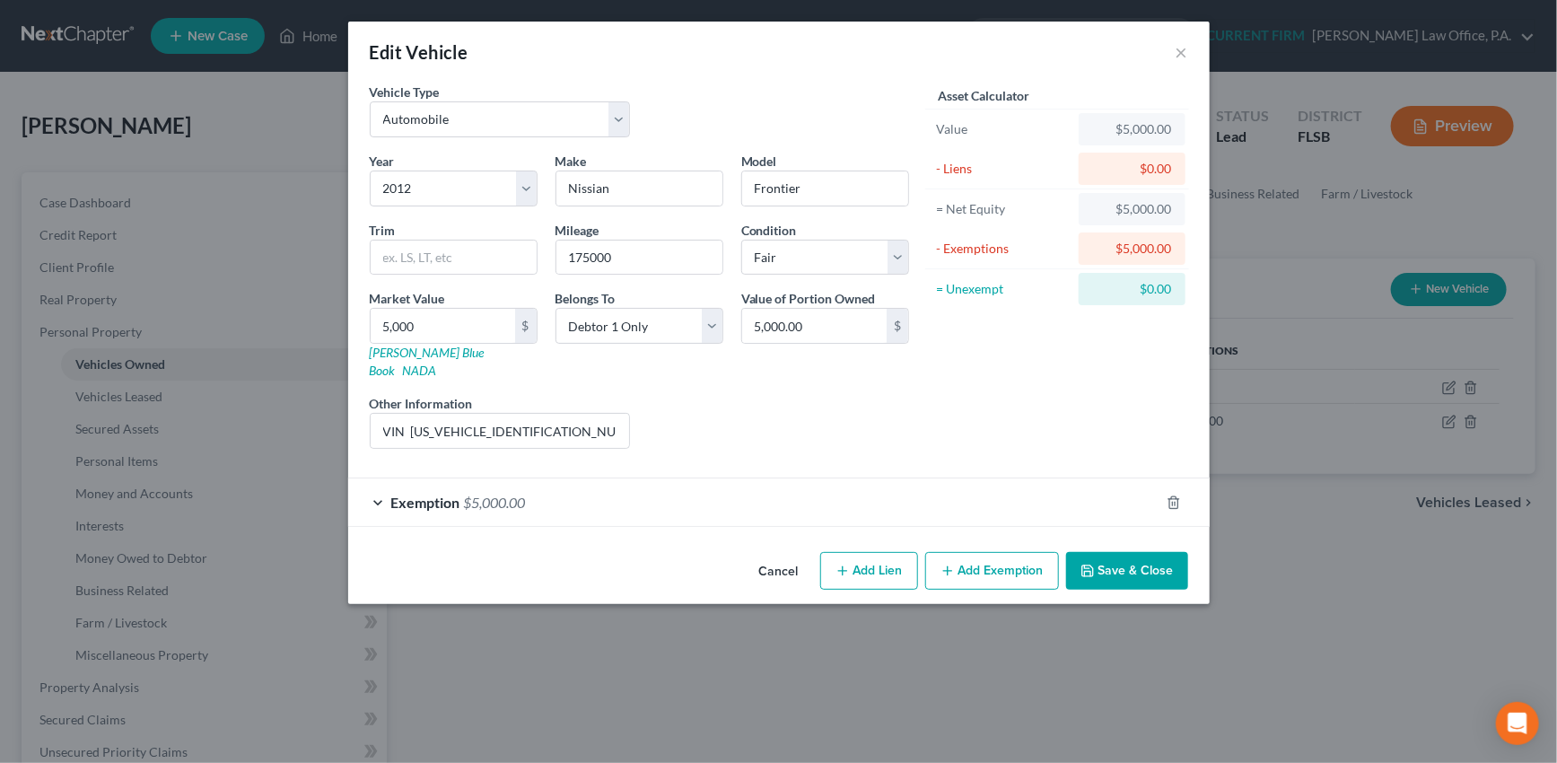
click at [1138, 553] on button "Save & Close" at bounding box center [1127, 571] width 122 height 38
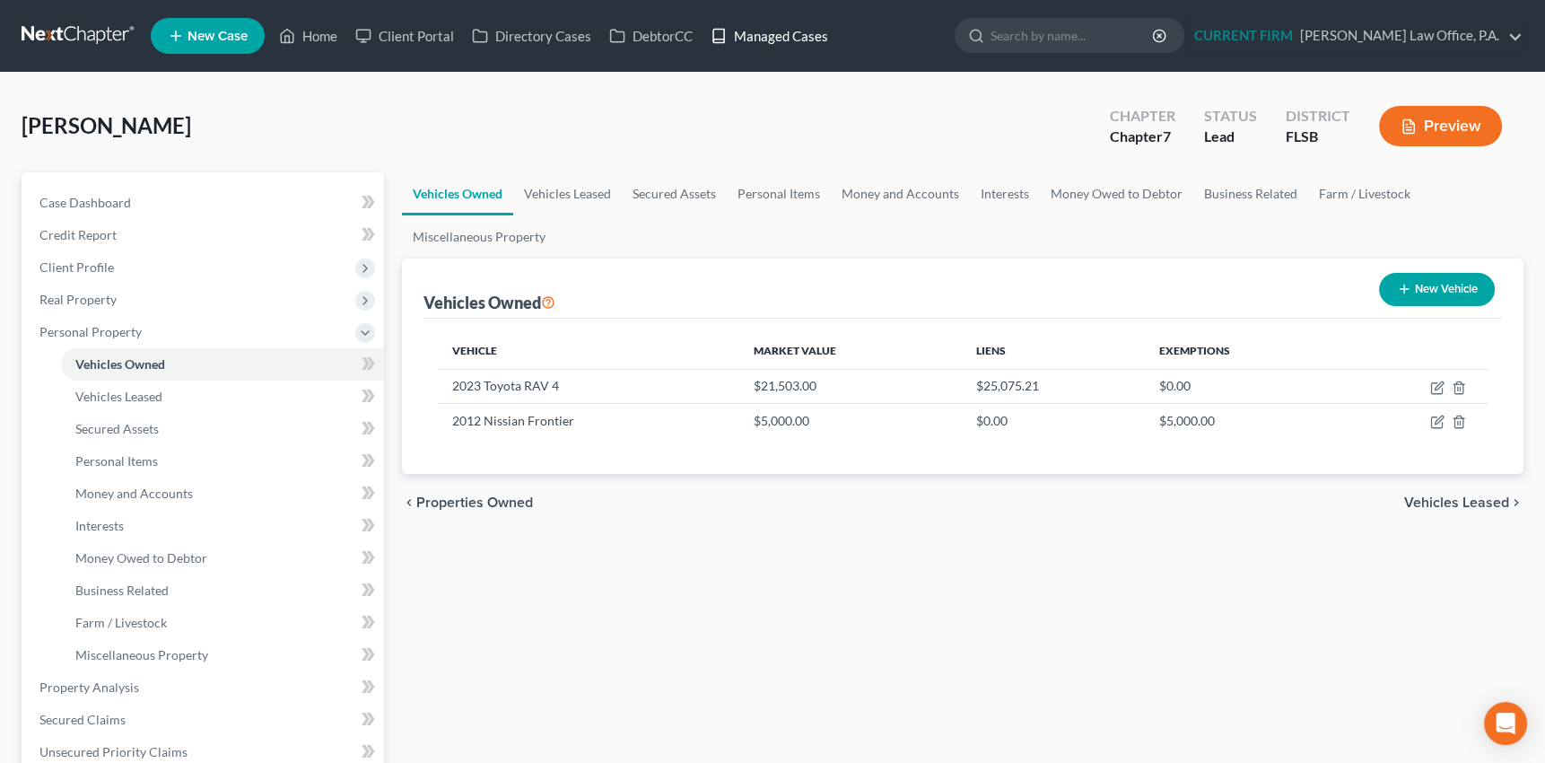
click at [769, 31] on link "Managed Cases" at bounding box center [769, 36] width 135 height 32
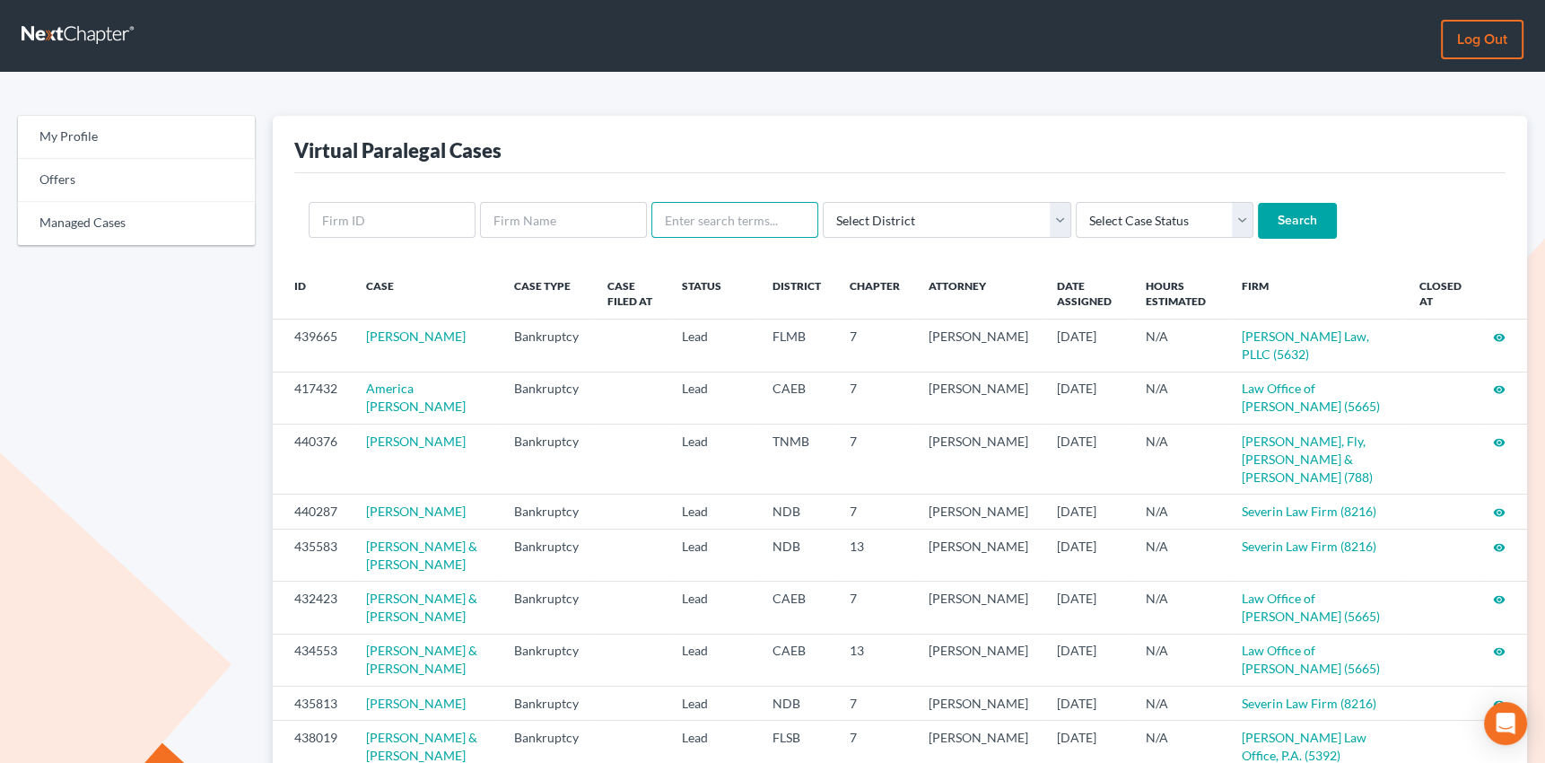
click at [697, 225] on input "text" at bounding box center [734, 220] width 167 height 36
type input "estella"
click at [1258, 203] on input "Search" at bounding box center [1297, 221] width 79 height 36
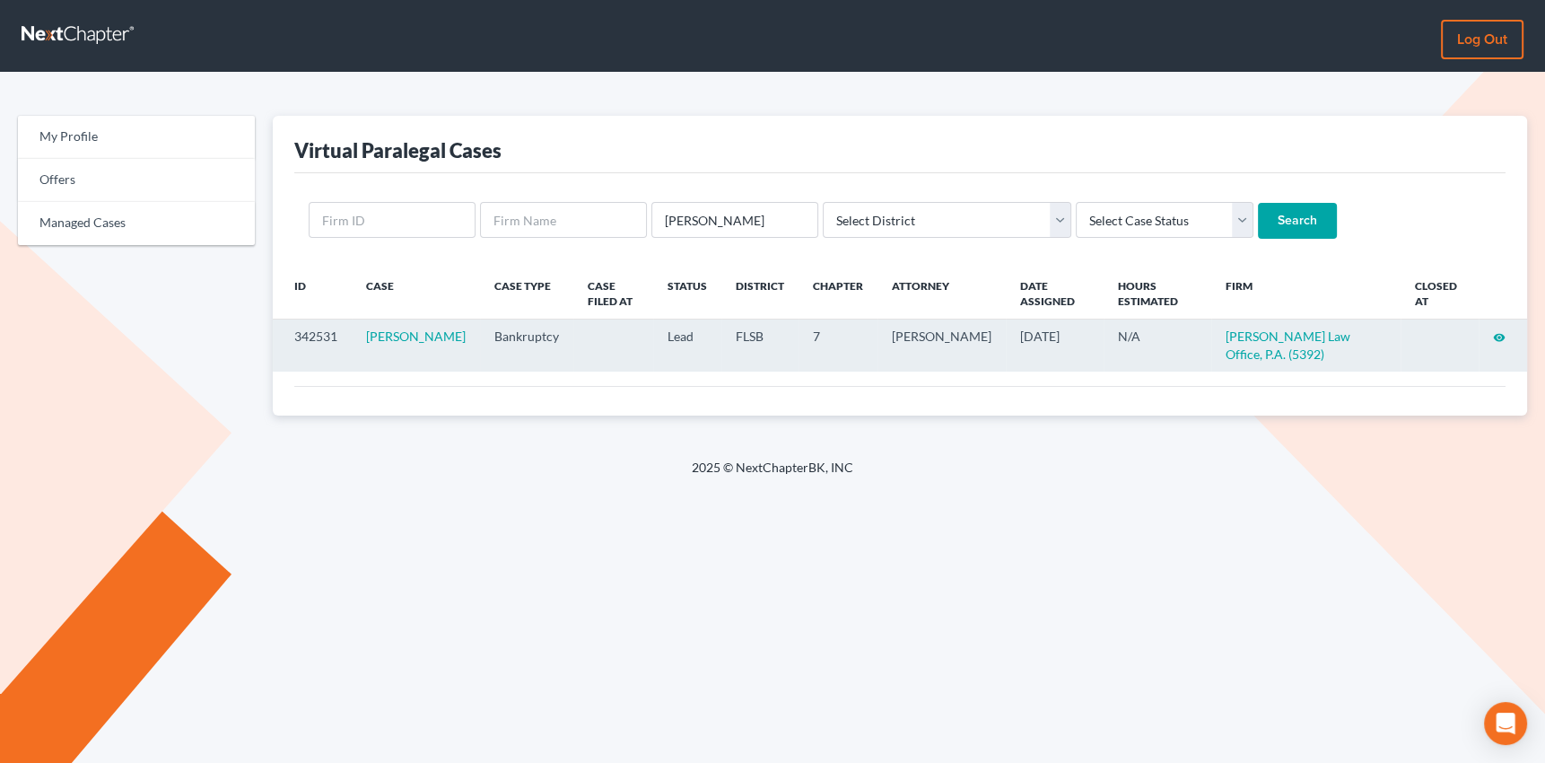
click at [1499, 332] on icon "visibility" at bounding box center [1499, 337] width 13 height 13
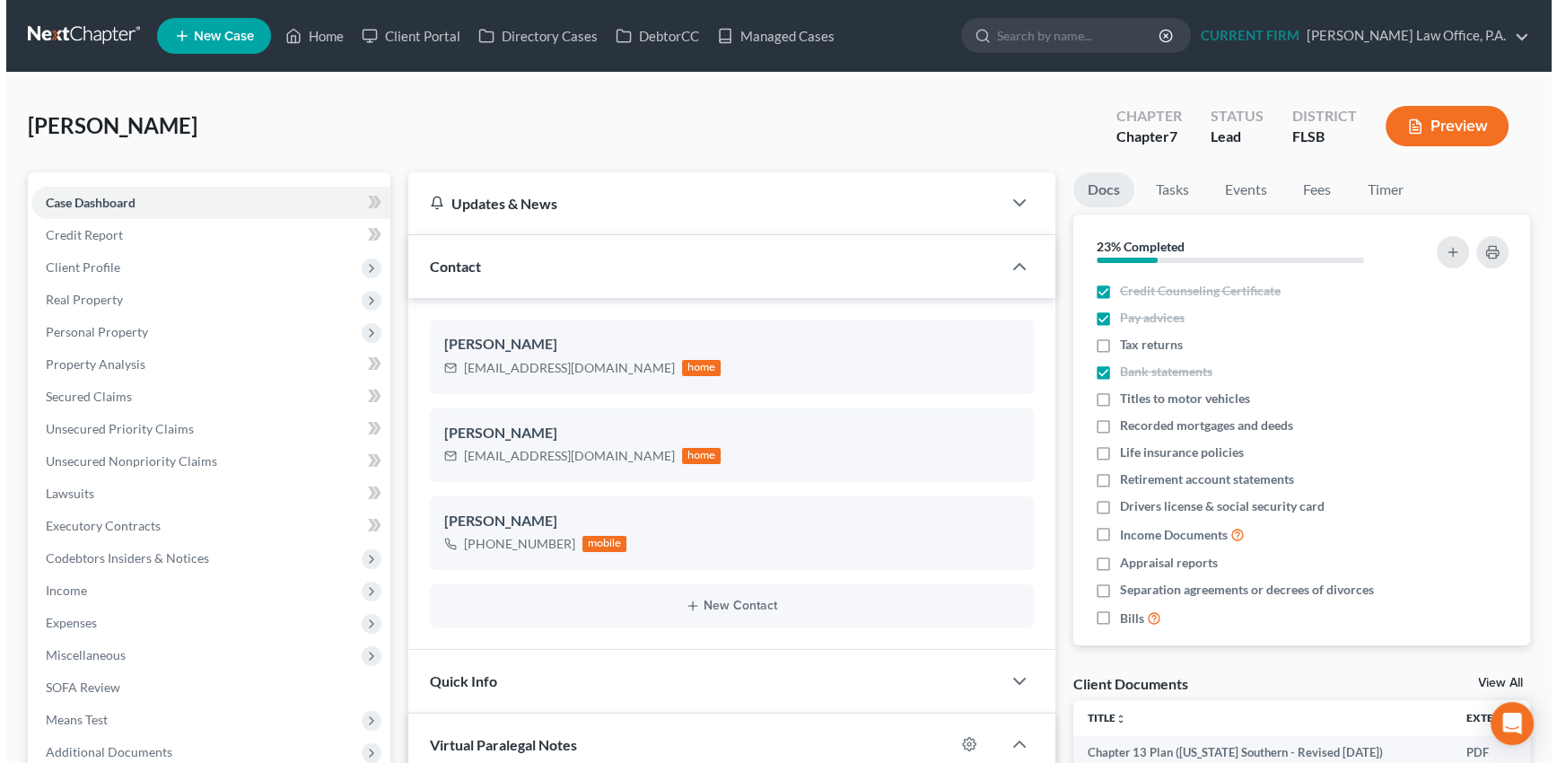
scroll to position [774, 0]
click at [1444, 118] on button "Preview" at bounding box center [1440, 126] width 123 height 40
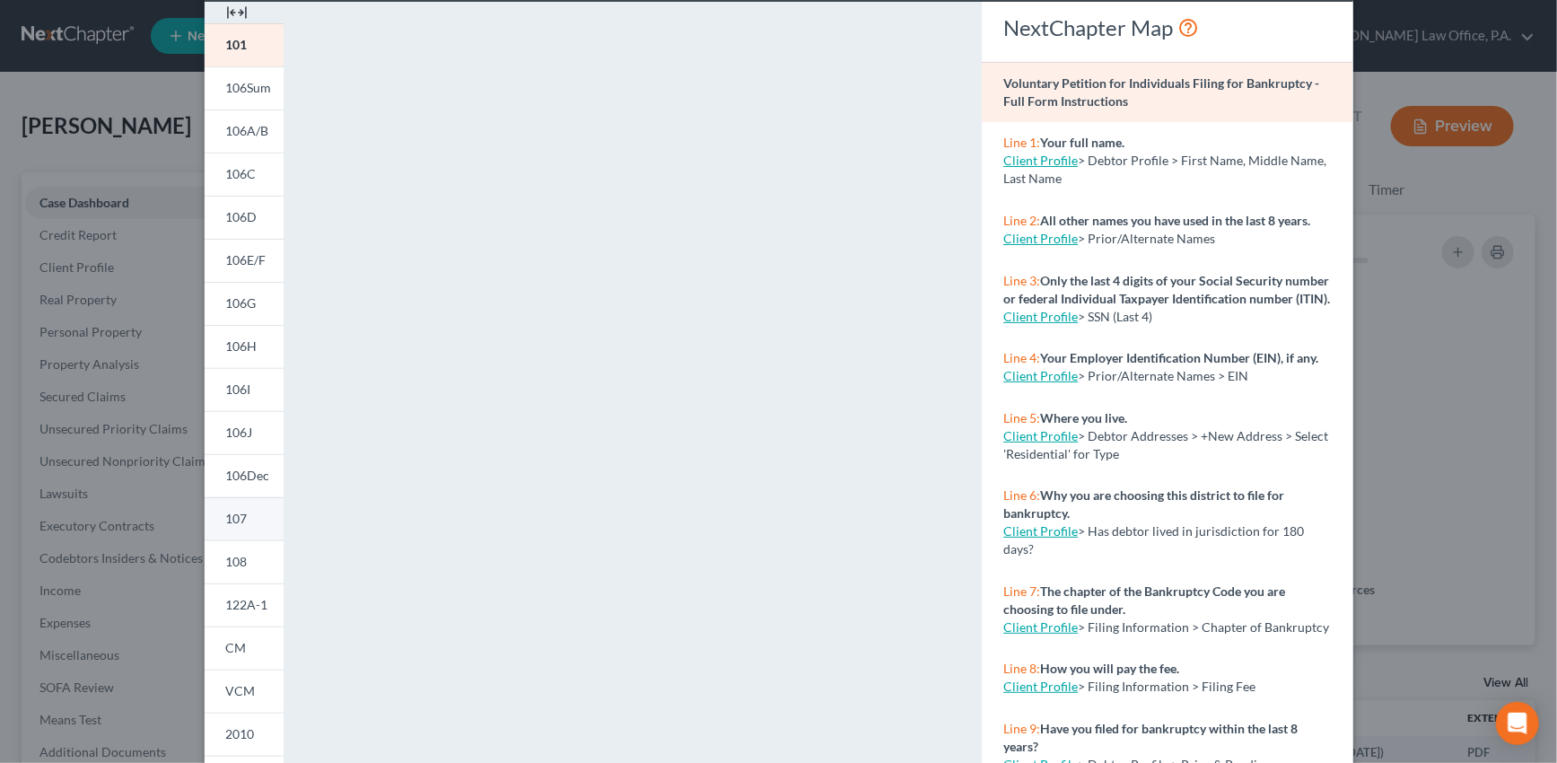
scroll to position [249, 0]
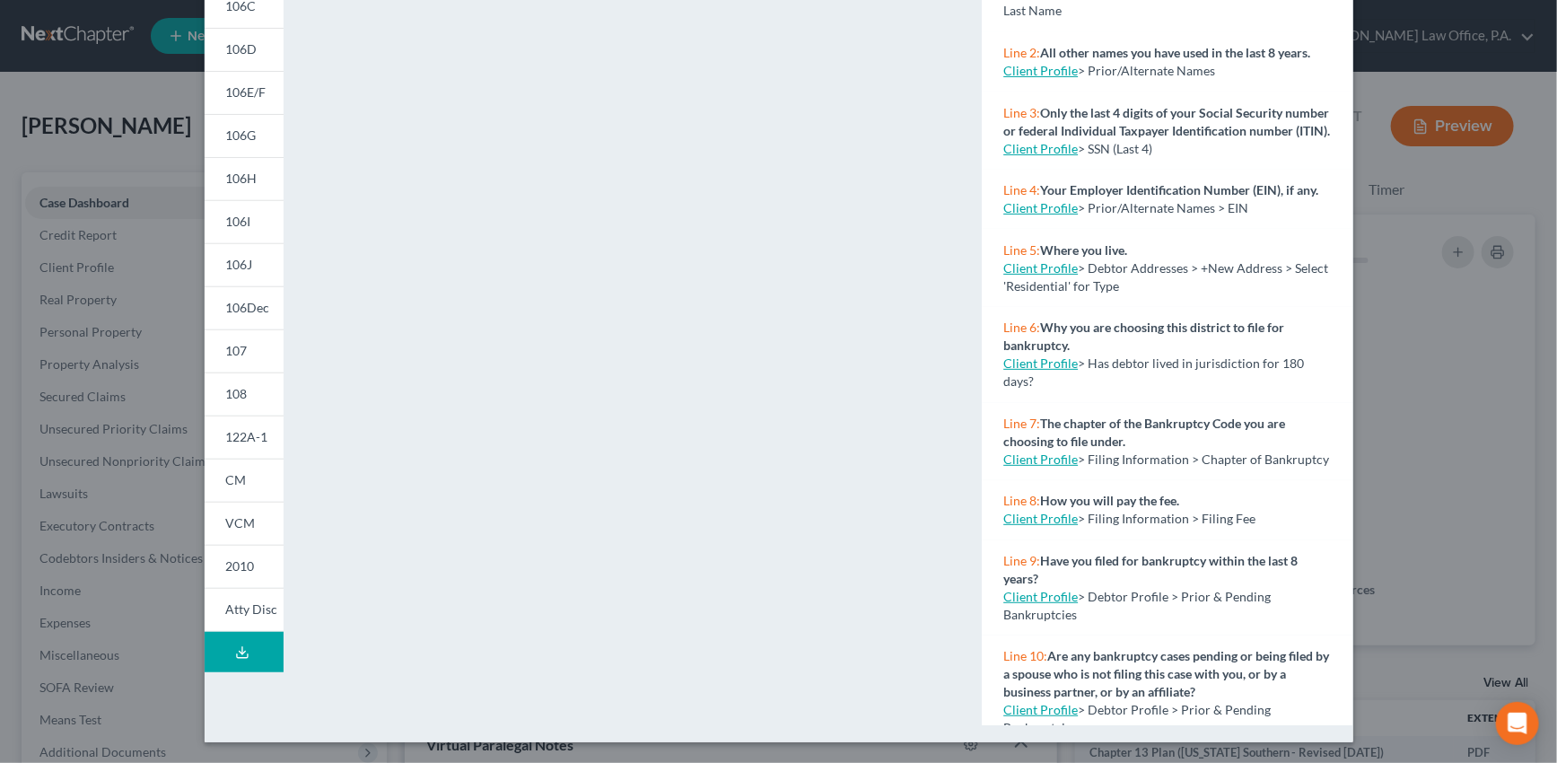
click at [242, 645] on icon at bounding box center [242, 652] width 14 height 14
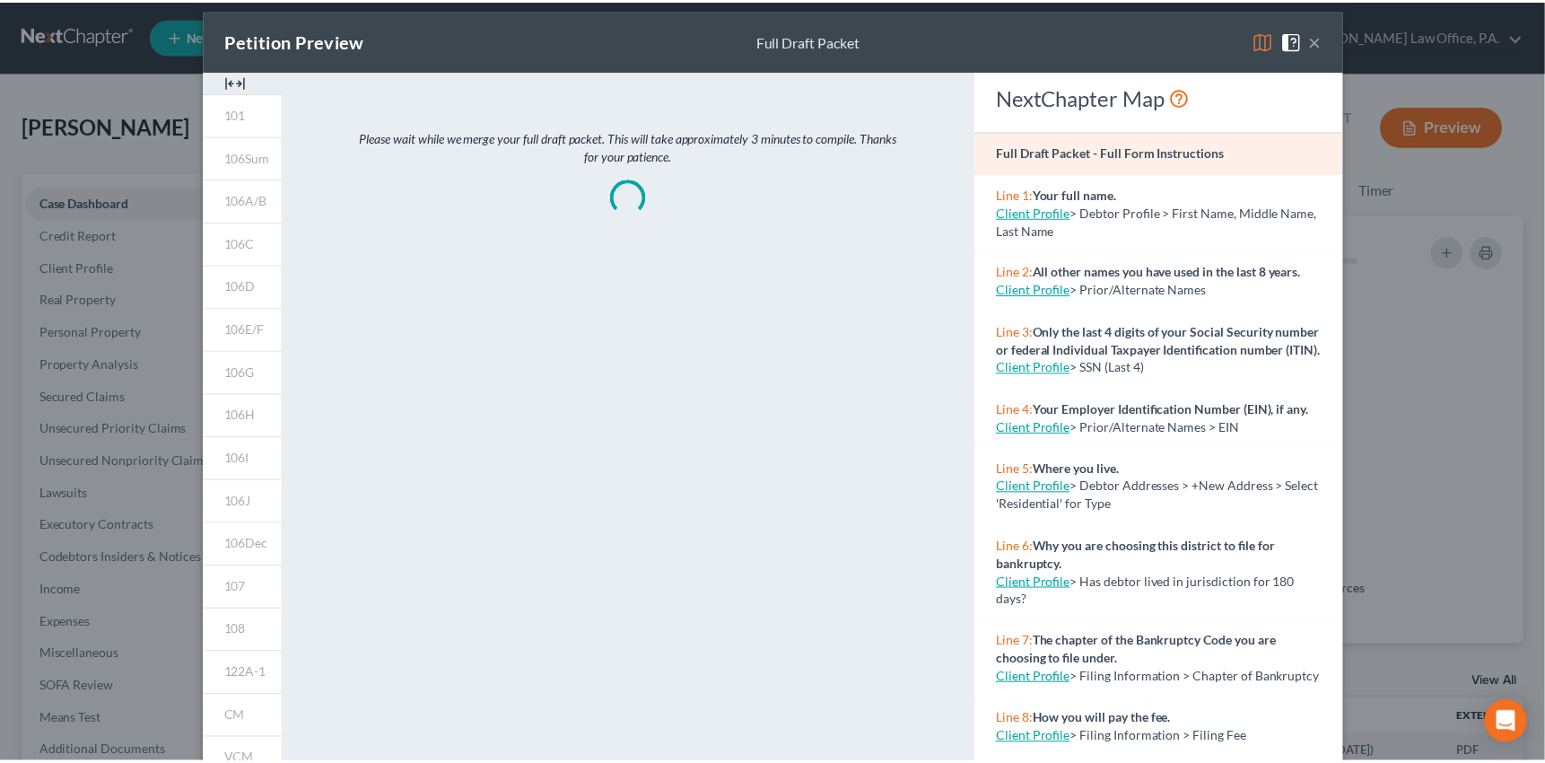
scroll to position [0, 0]
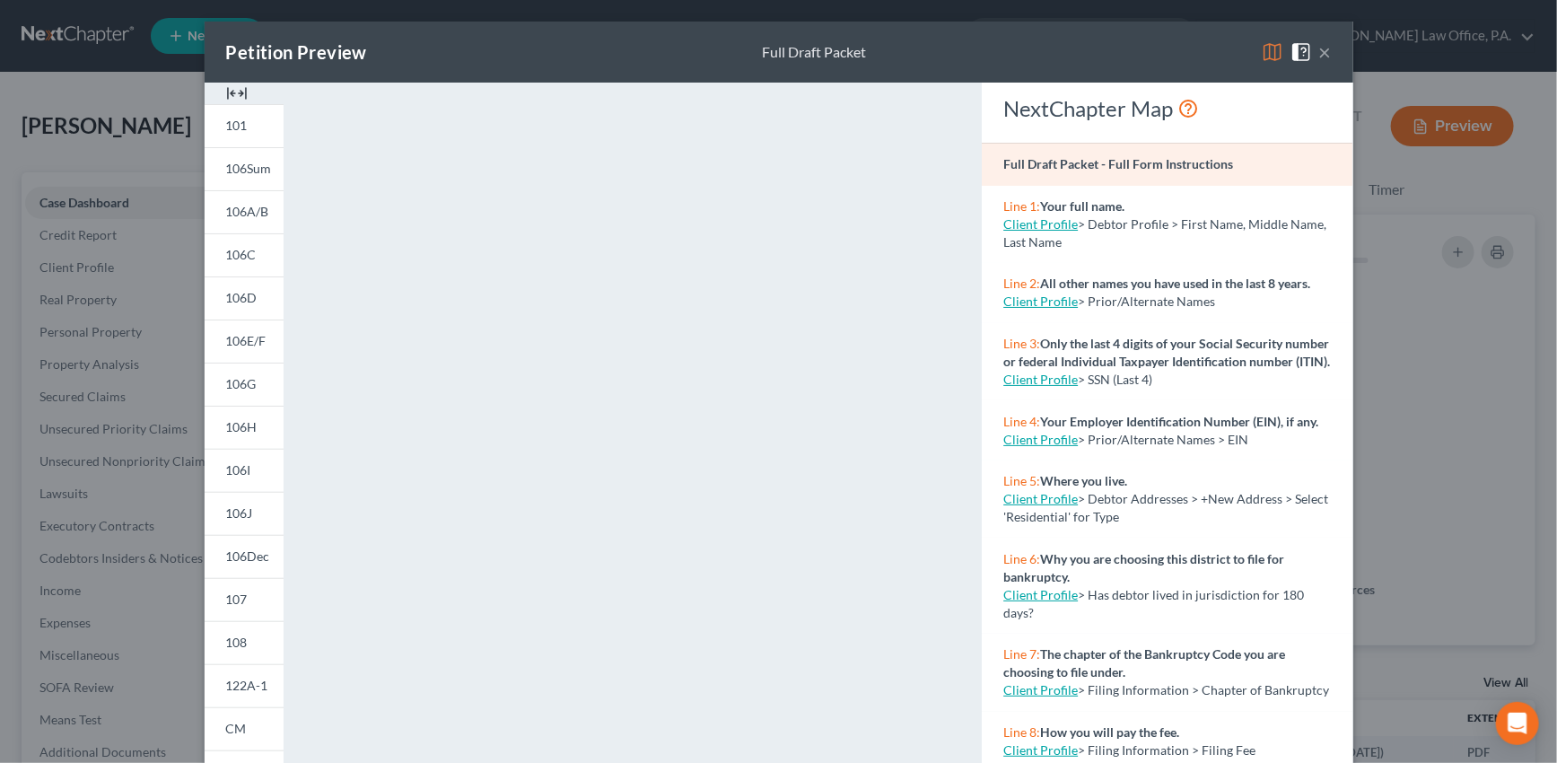
click at [1319, 46] on button "×" at bounding box center [1325, 52] width 13 height 22
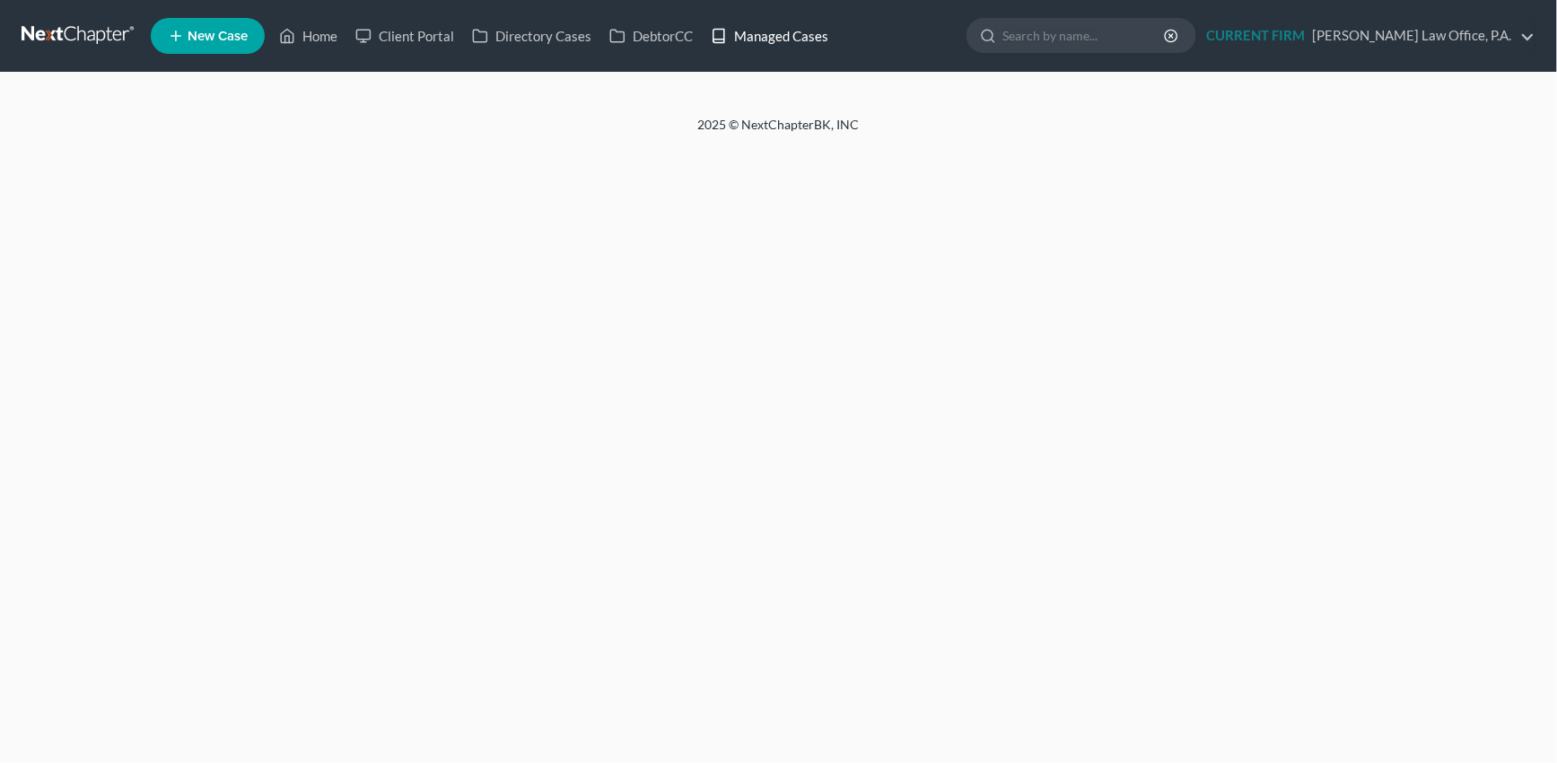
click at [788, 35] on link "Managed Cases" at bounding box center [769, 36] width 135 height 32
